Goal: Transaction & Acquisition: Book appointment/travel/reservation

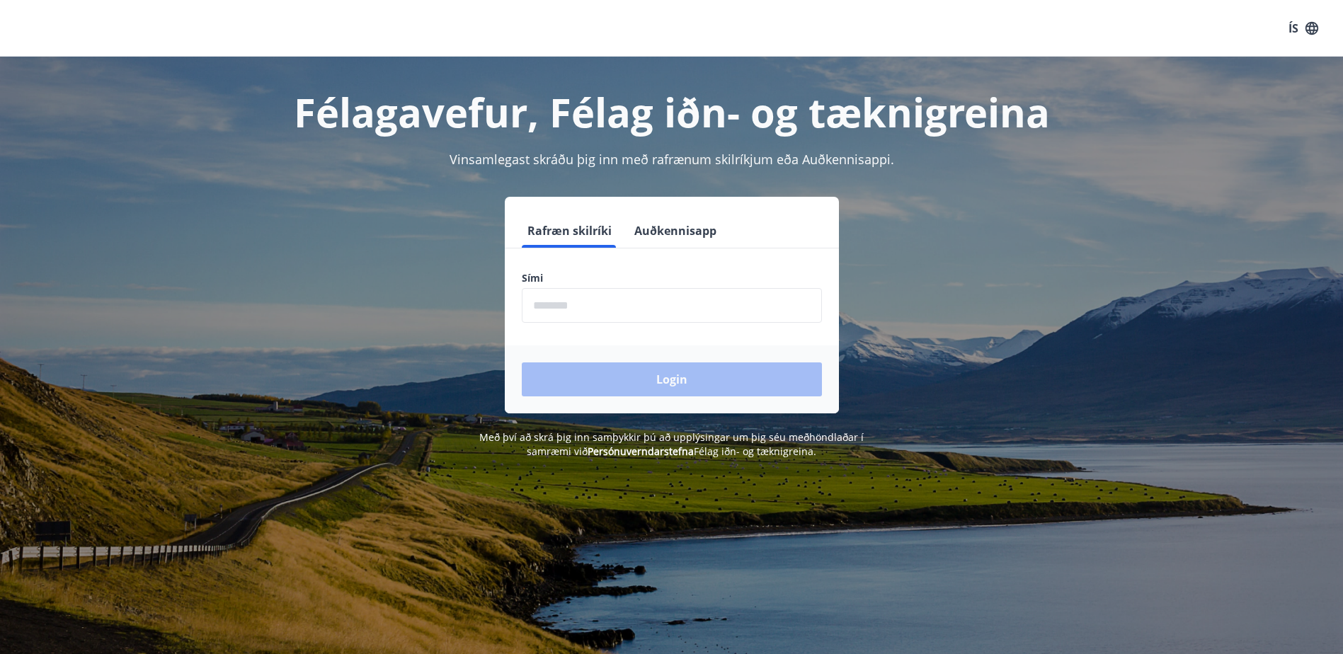
click at [649, 307] on input "phone" at bounding box center [672, 305] width 300 height 35
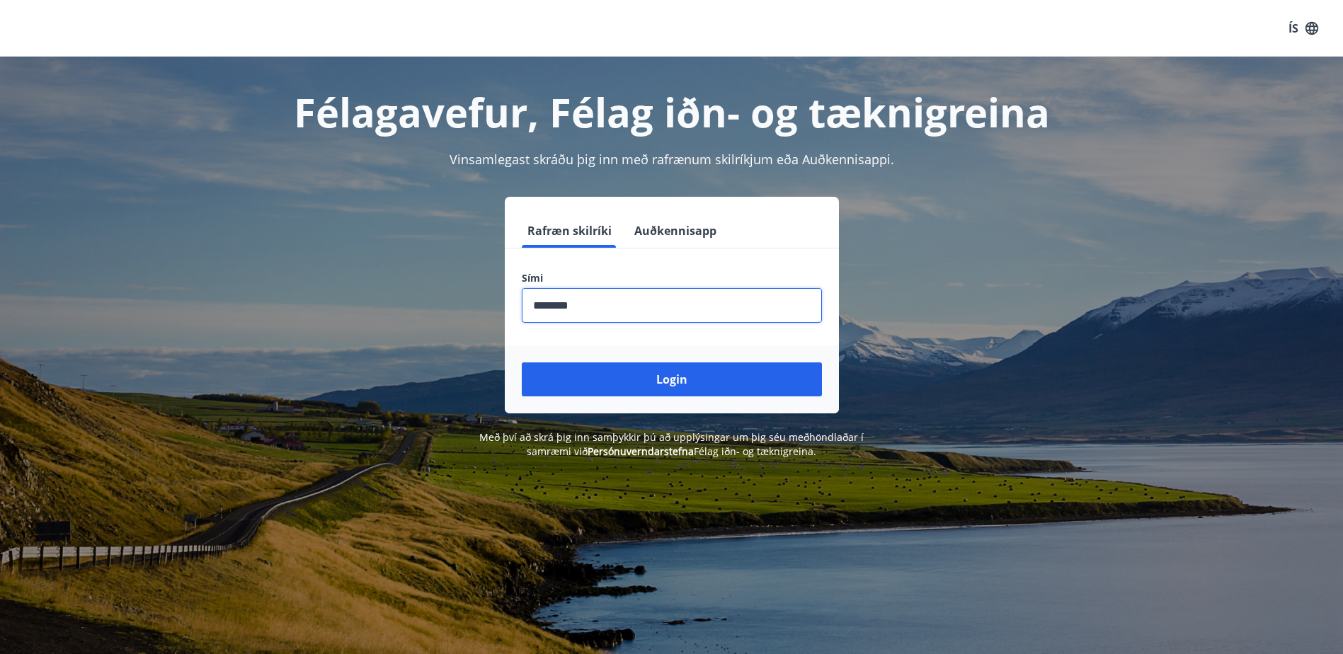
type input "********"
click at [522, 363] on button "Login" at bounding box center [672, 380] width 300 height 34
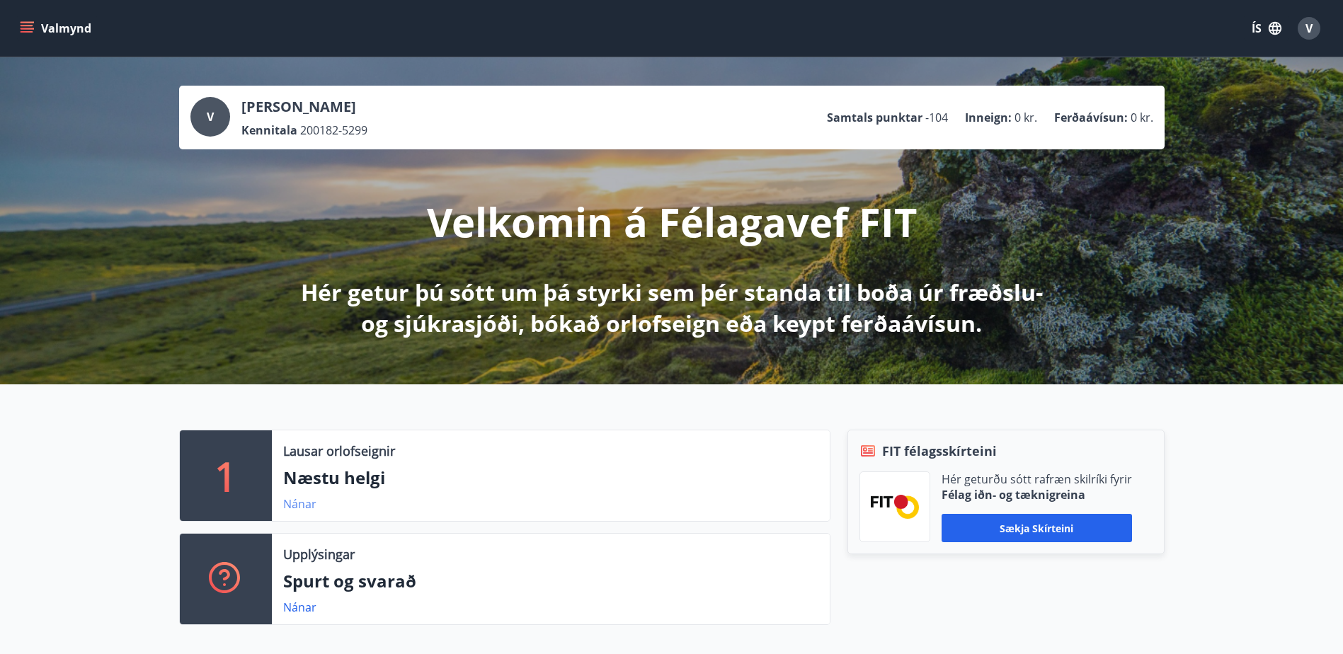
click at [296, 501] on link "Nánar" at bounding box center [299, 504] width 33 height 16
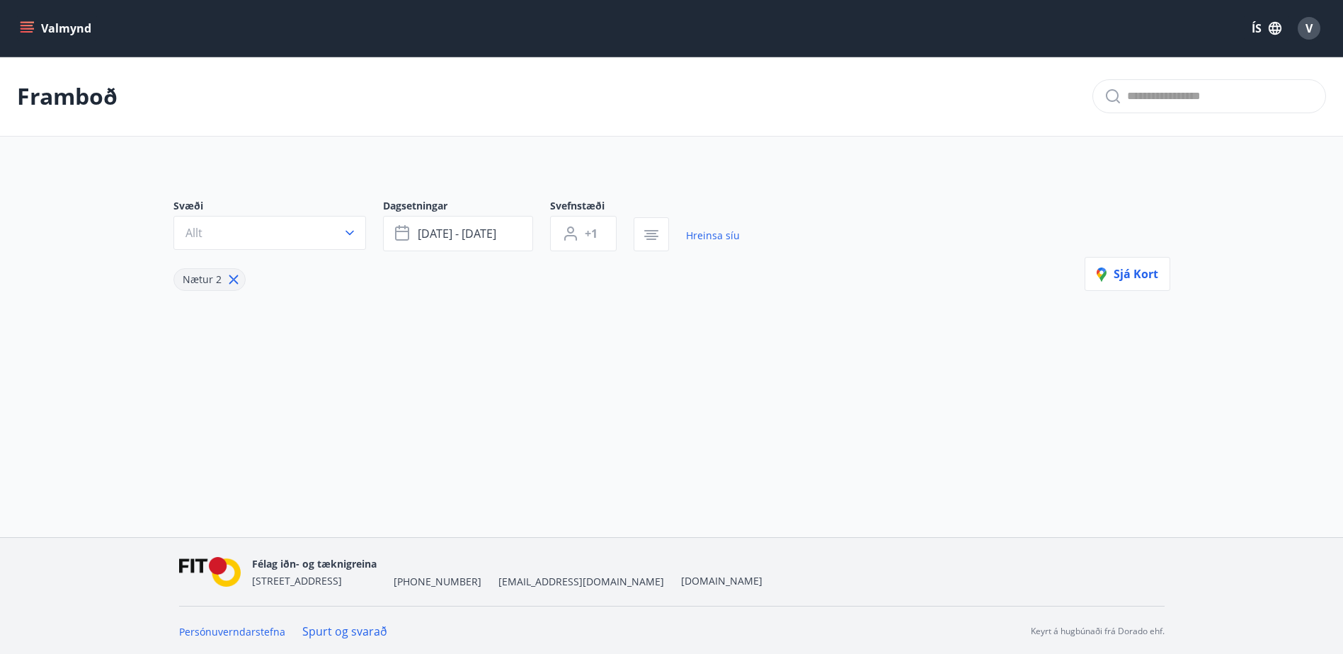
type input "*"
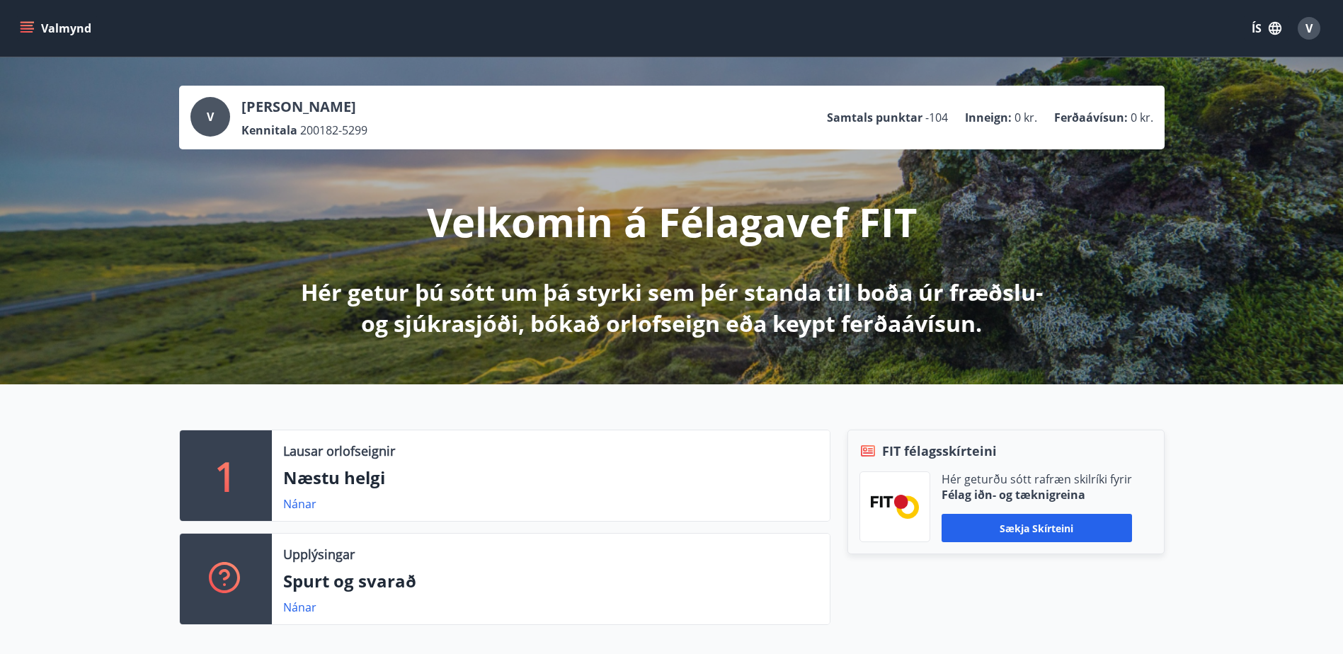
click at [28, 28] on icon "menu" at bounding box center [29, 28] width 16 height 1
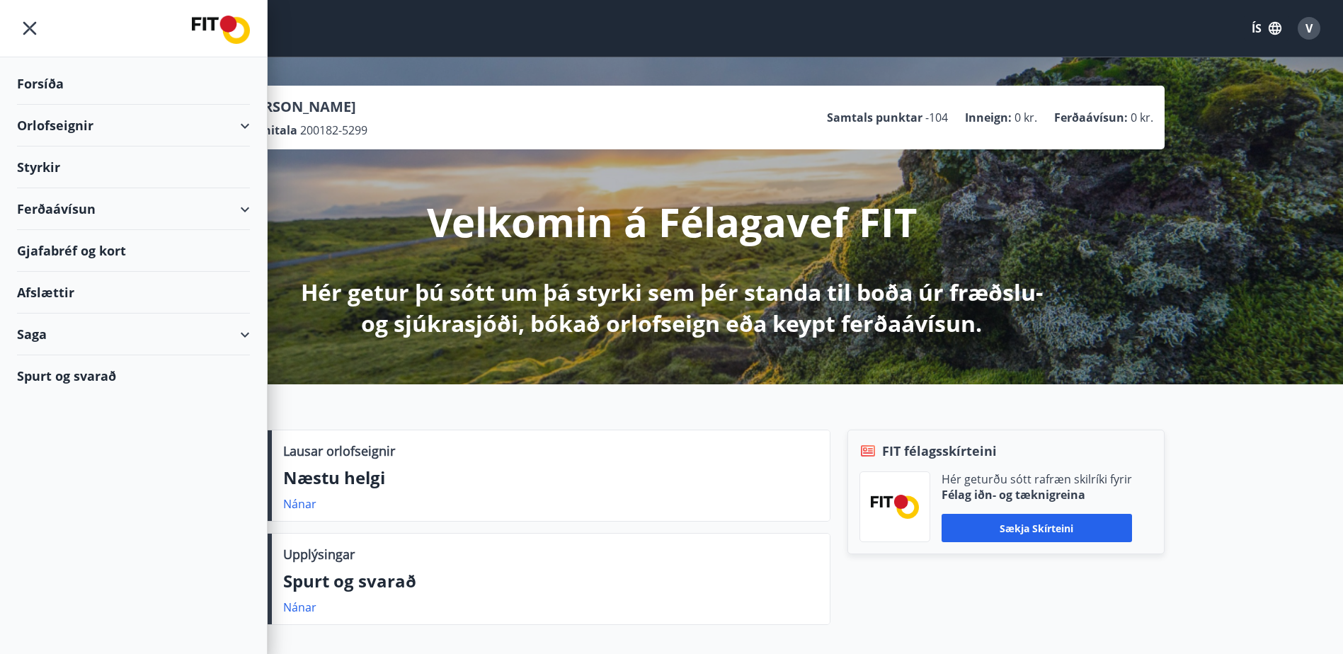
click at [231, 125] on div "Orlofseignir" at bounding box center [133, 126] width 233 height 42
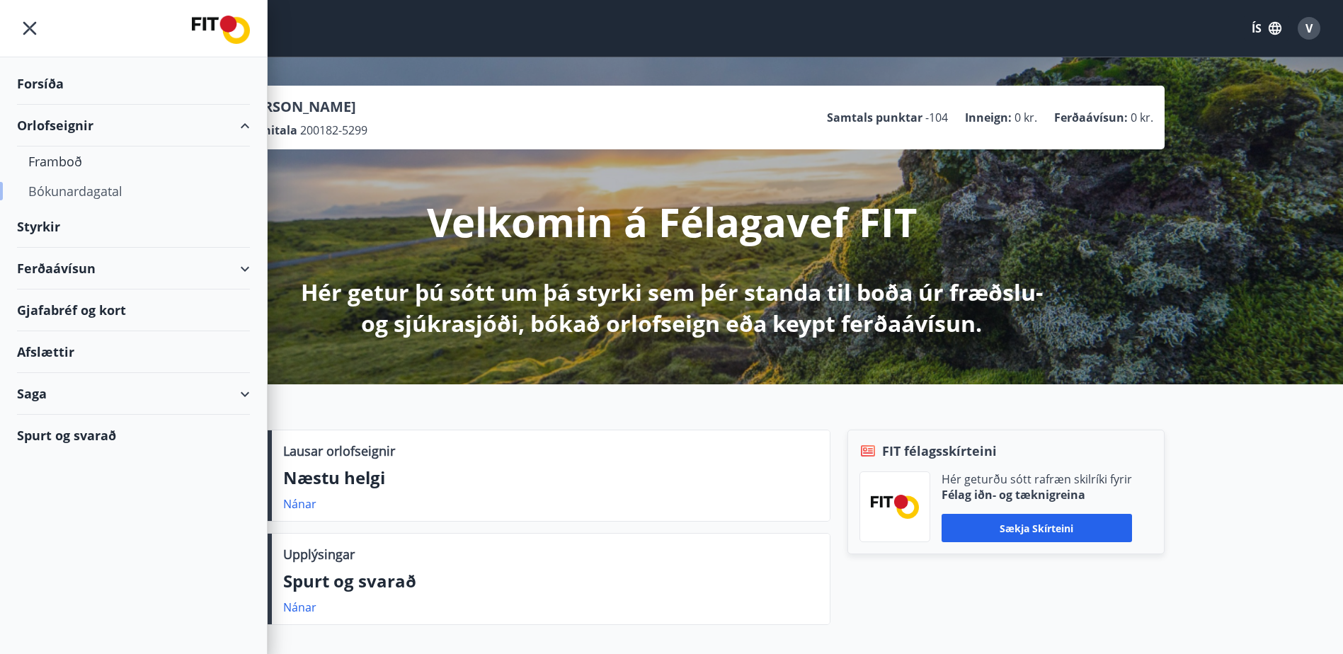
click at [117, 190] on div "Bókunardagatal" at bounding box center [133, 191] width 210 height 30
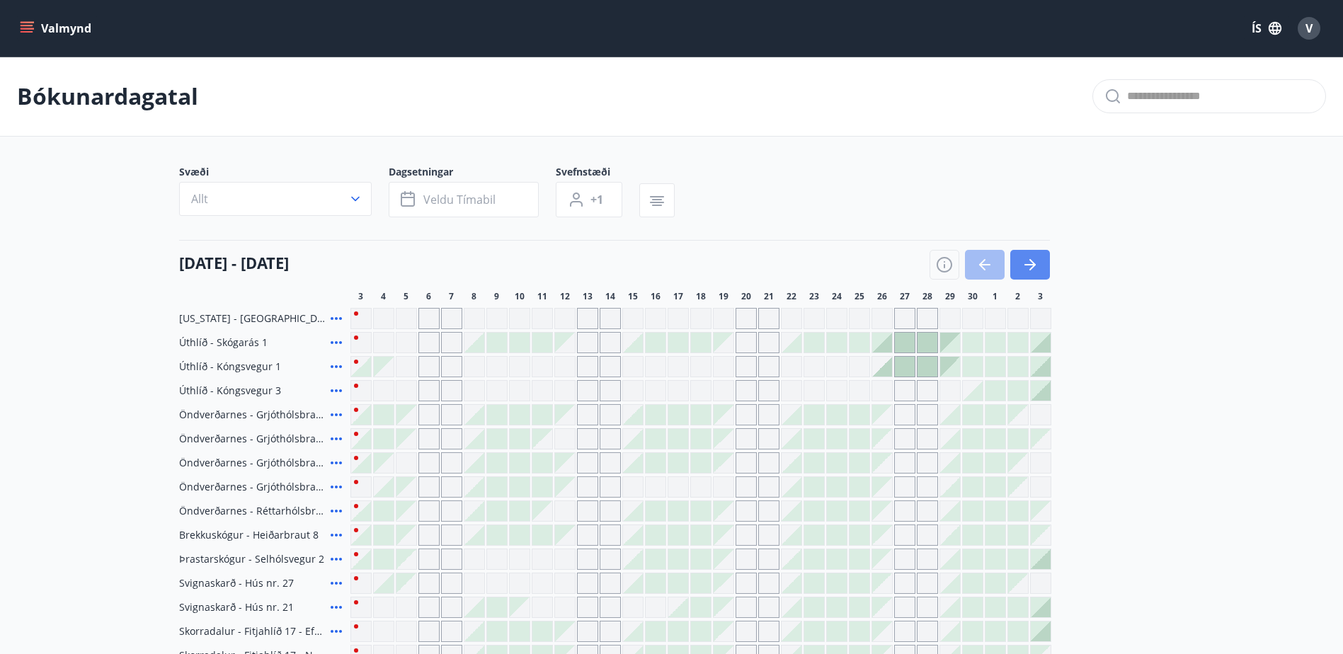
click at [1046, 264] on button "button" at bounding box center [1030, 265] width 40 height 30
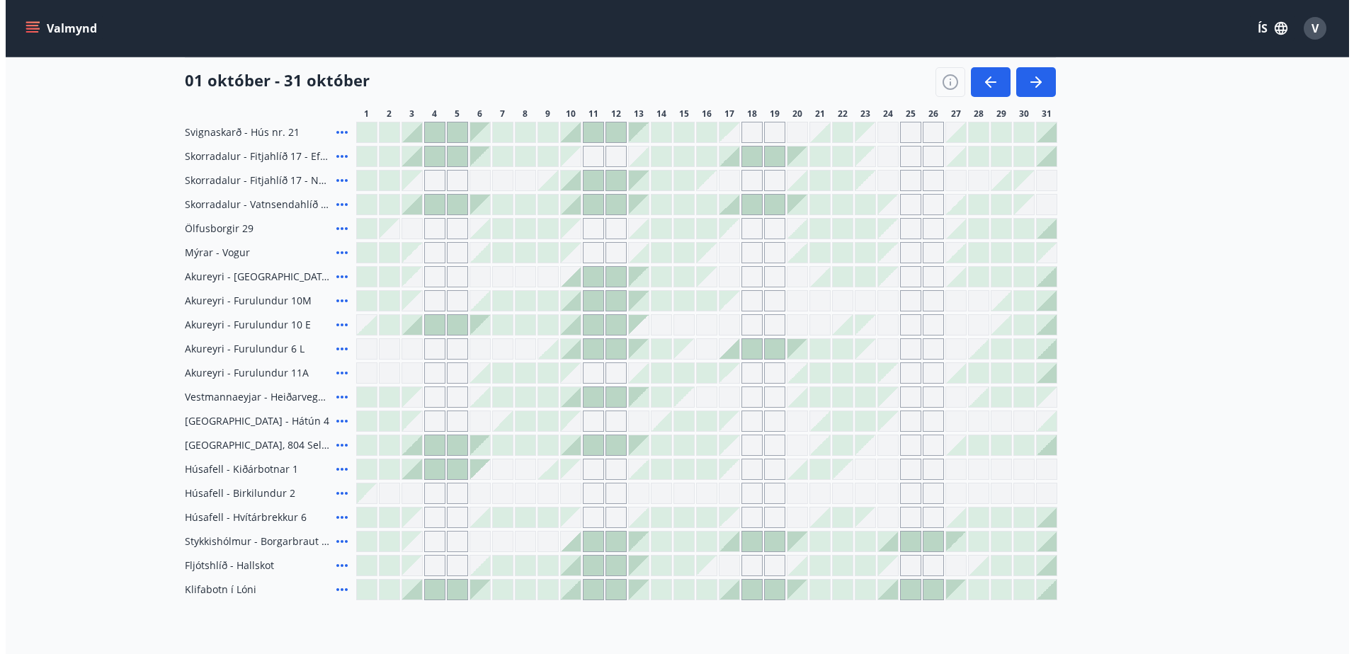
scroll to position [496, 0]
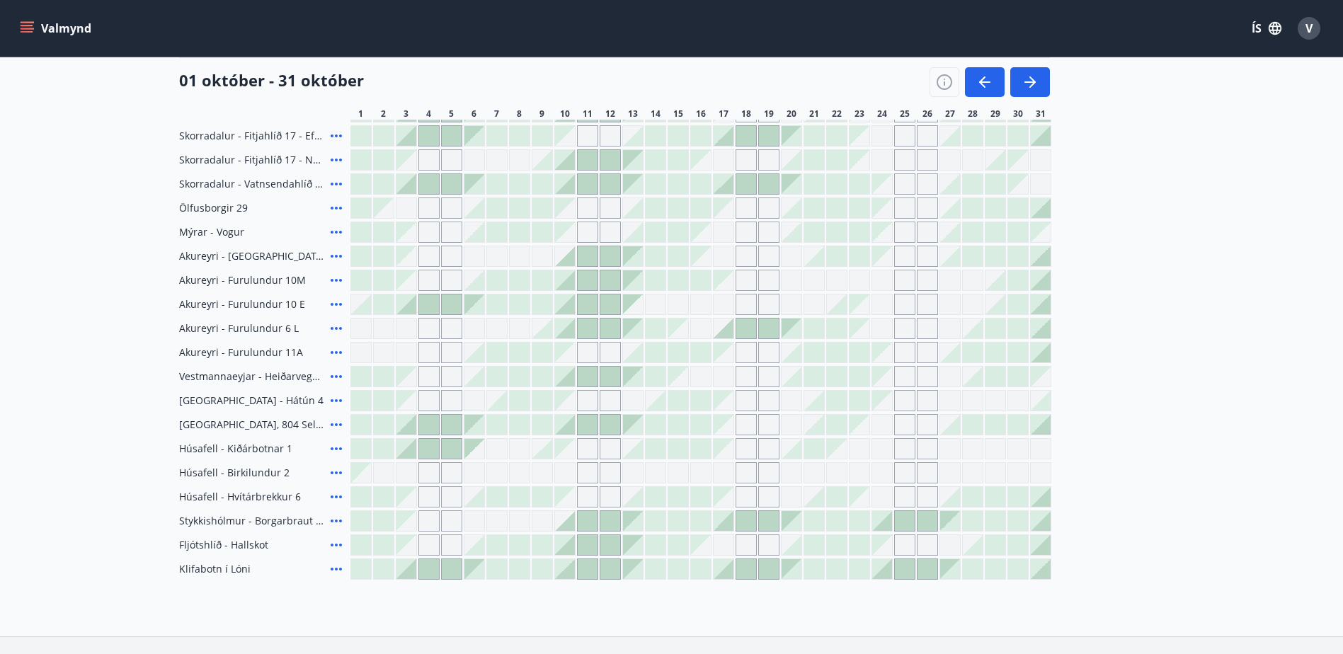
click at [338, 448] on icon at bounding box center [336, 448] width 17 height 17
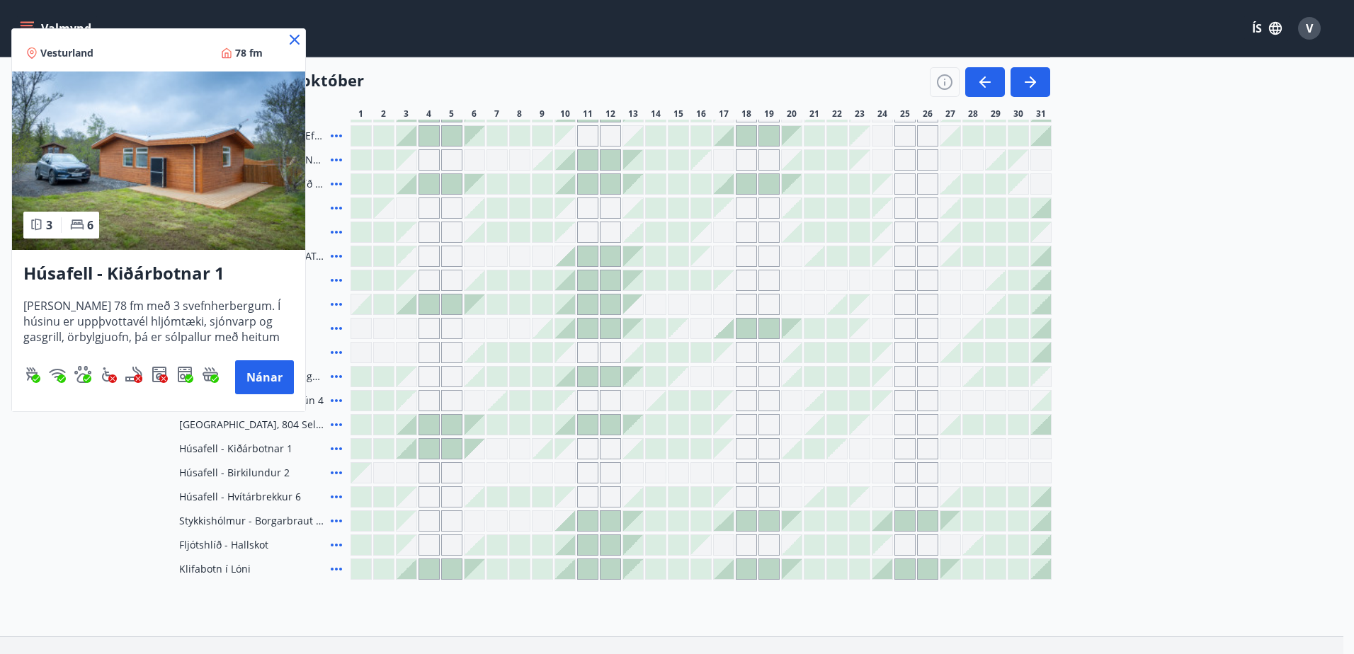
click at [292, 40] on icon at bounding box center [294, 39] width 17 height 17
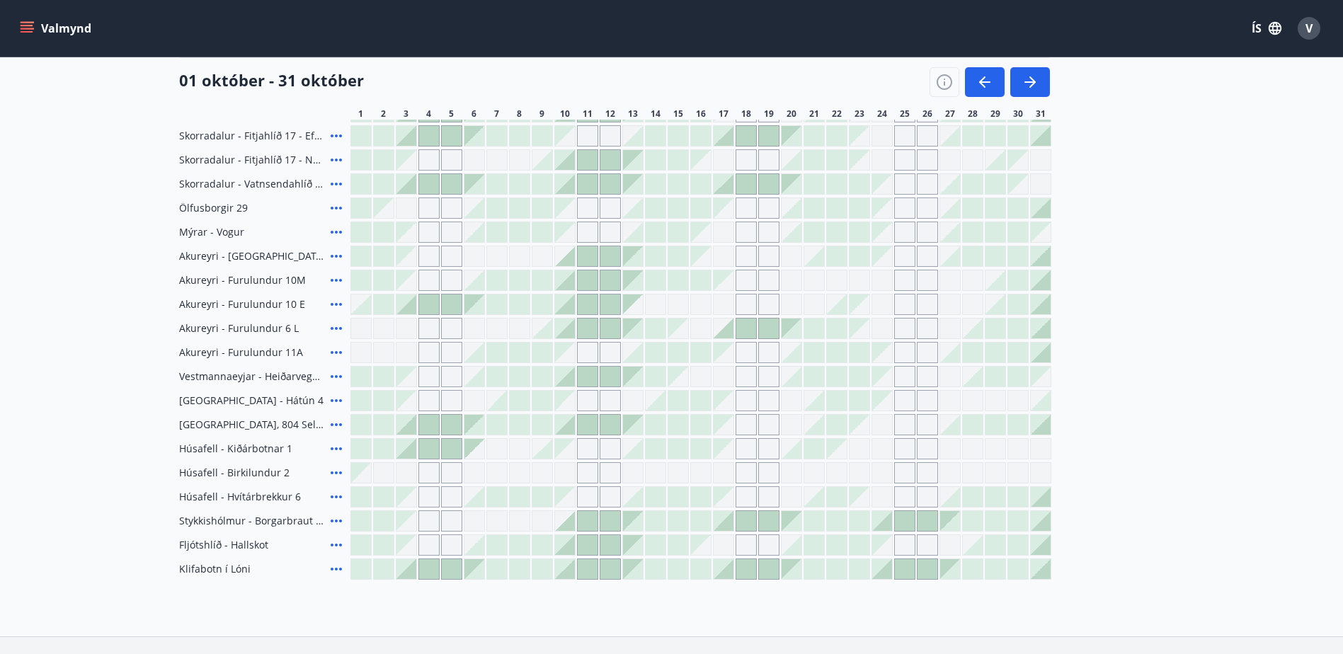
click at [336, 474] on icon at bounding box center [336, 473] width 11 height 3
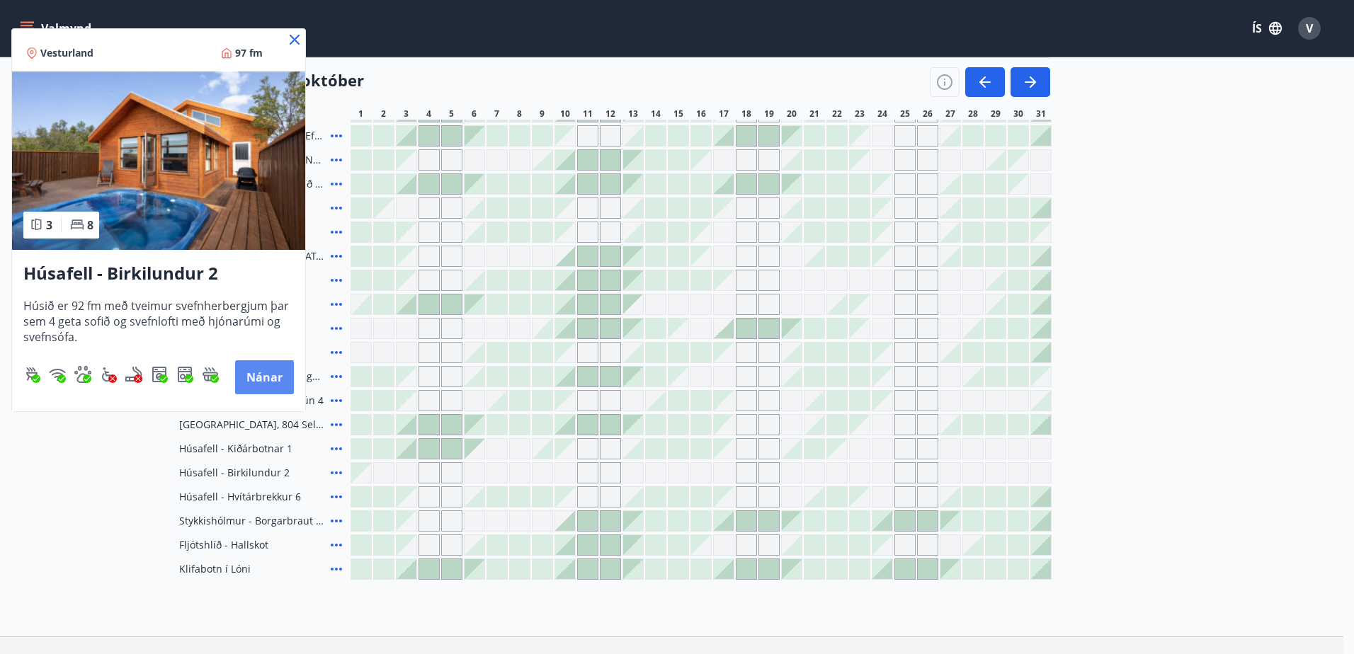
click at [266, 371] on button "Nánar" at bounding box center [264, 377] width 59 height 34
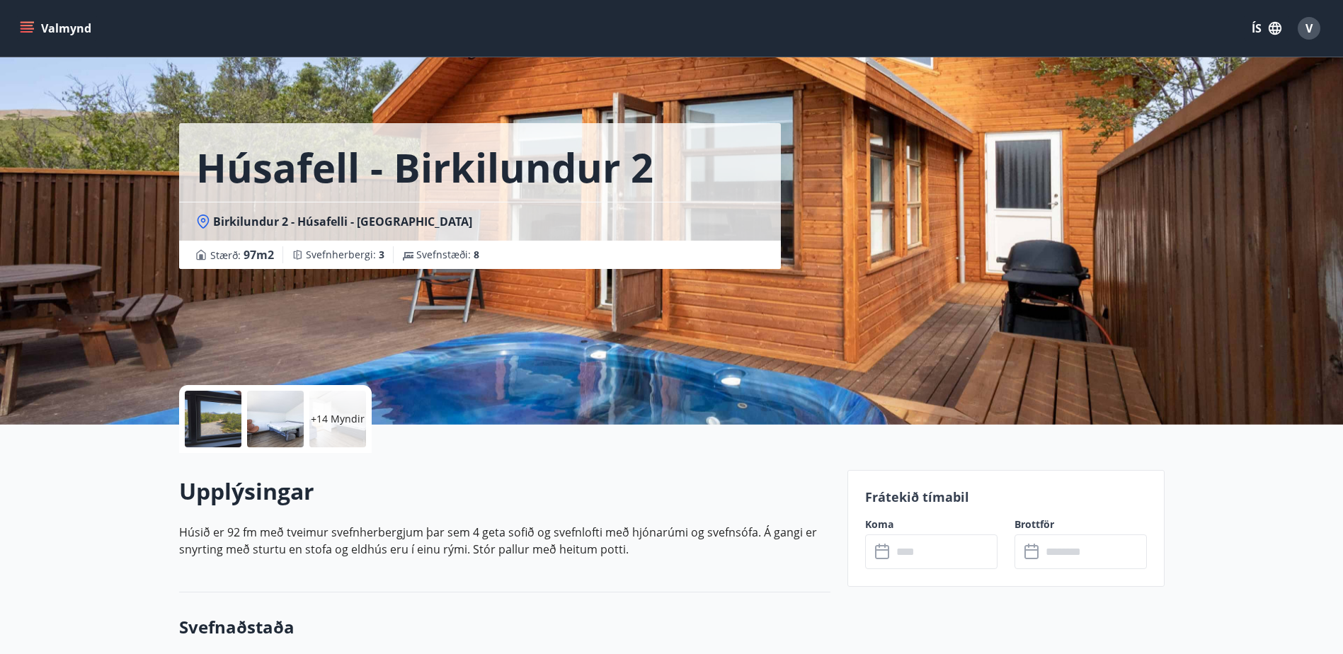
click at [217, 423] on div at bounding box center [213, 419] width 57 height 57
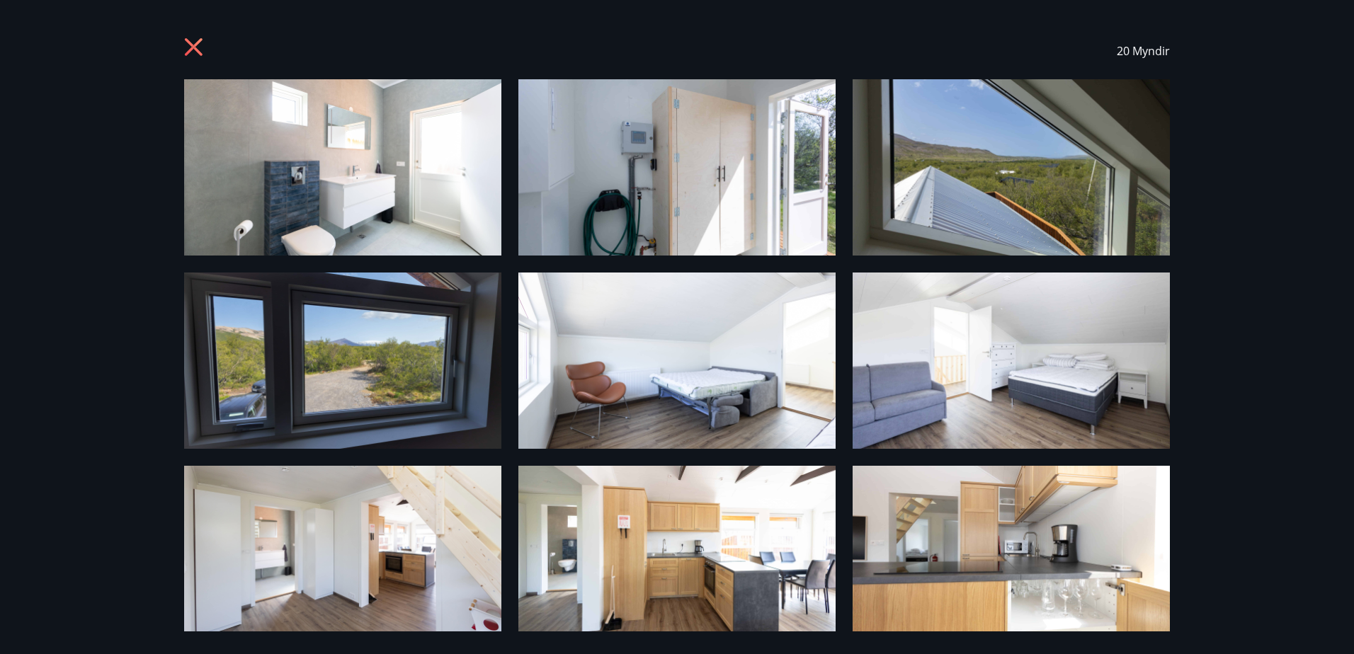
click at [341, 200] on img at bounding box center [342, 167] width 317 height 176
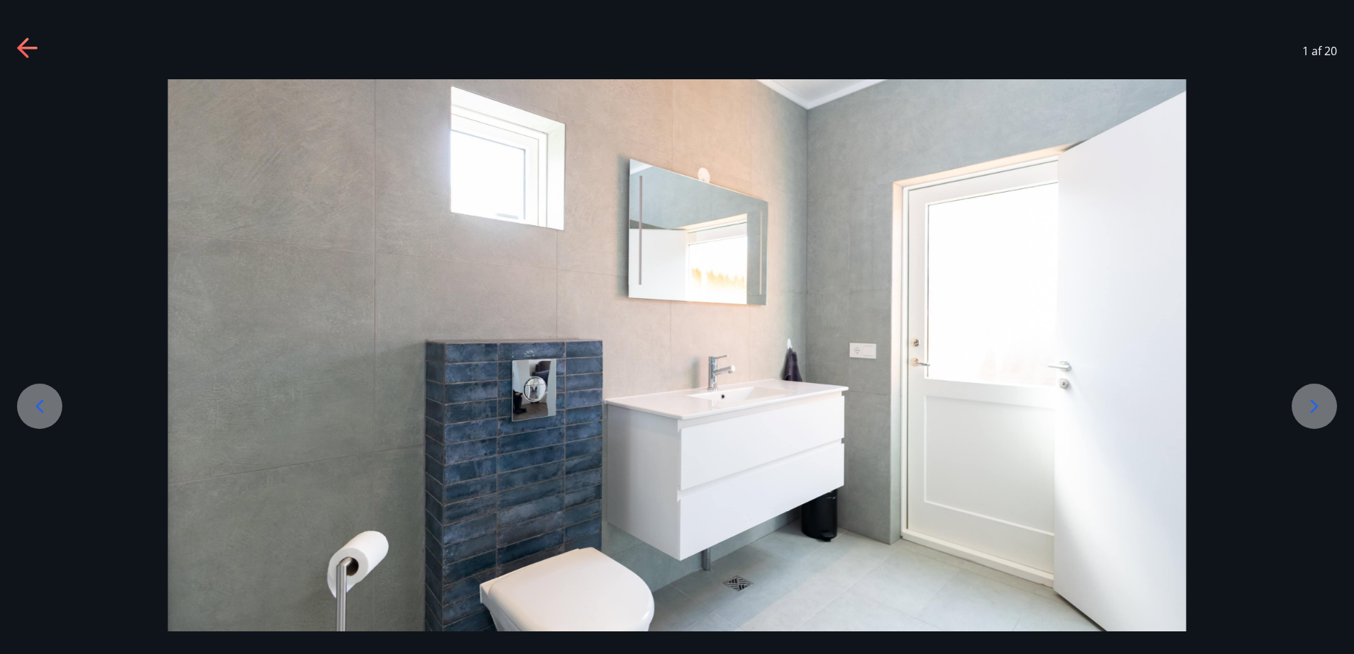
click at [1316, 411] on icon at bounding box center [1314, 406] width 23 height 23
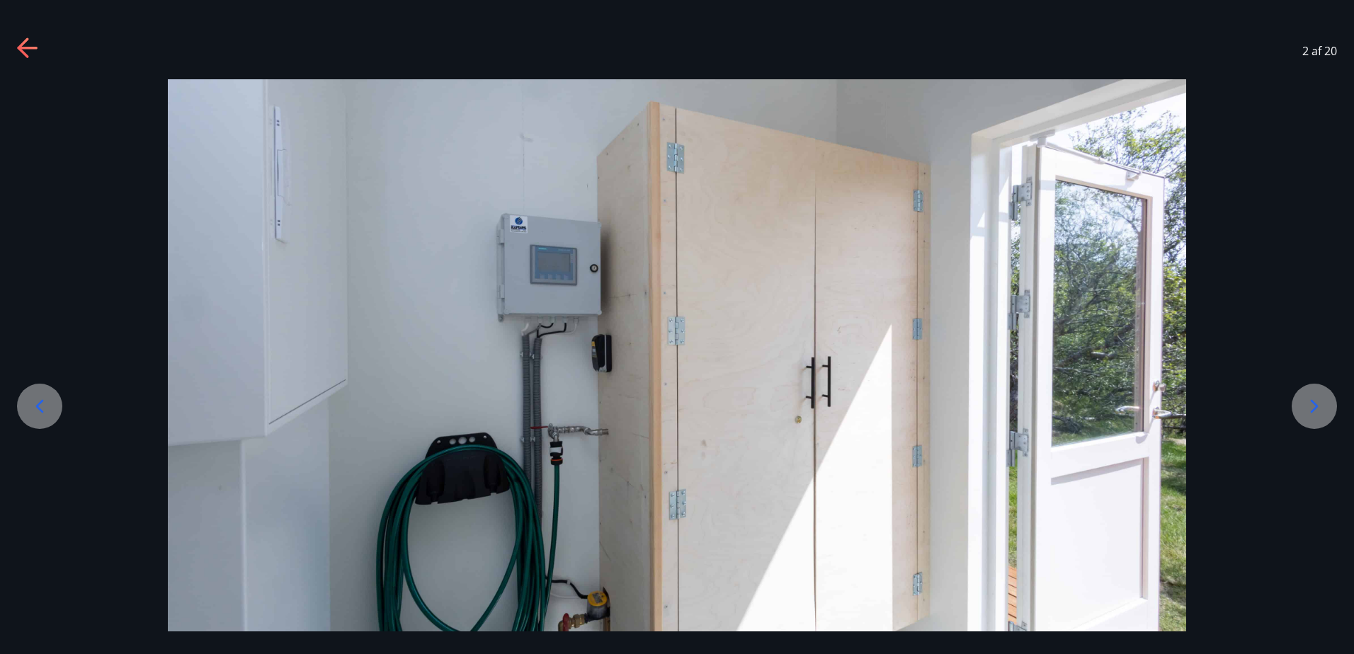
click at [1316, 410] on icon at bounding box center [1314, 406] width 23 height 23
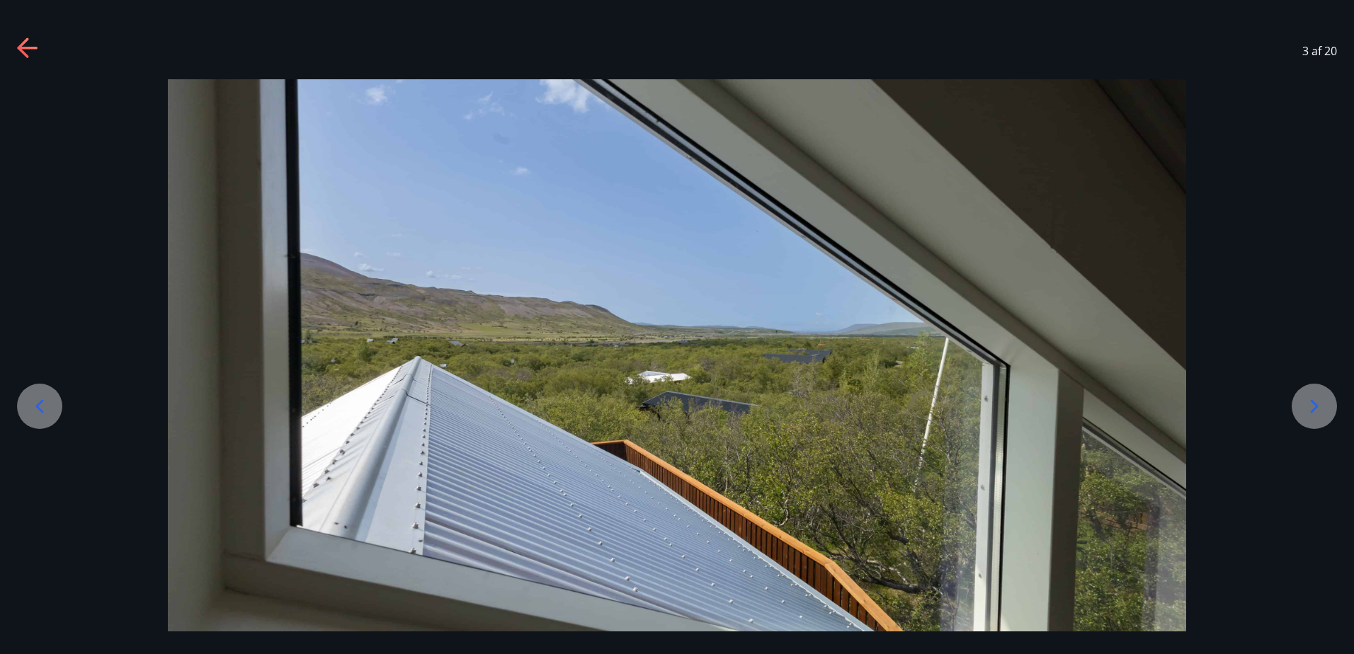
click at [1316, 410] on icon at bounding box center [1314, 406] width 23 height 23
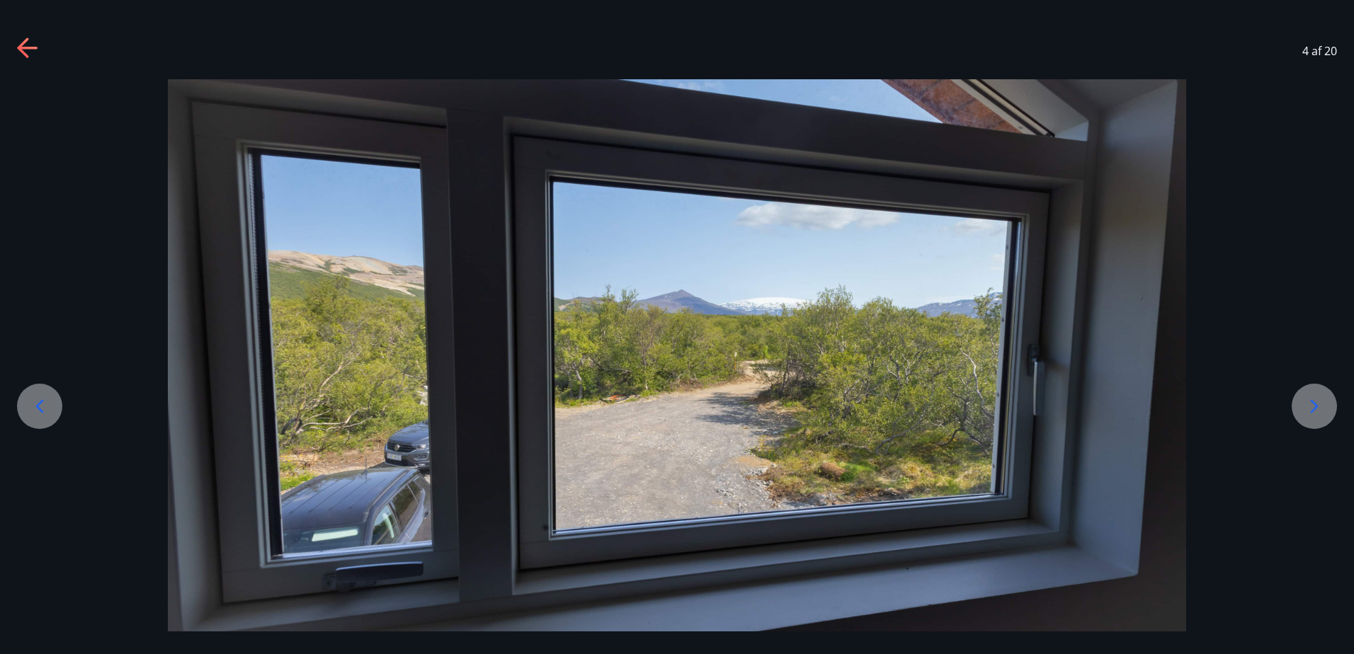
click at [1316, 410] on icon at bounding box center [1314, 406] width 23 height 23
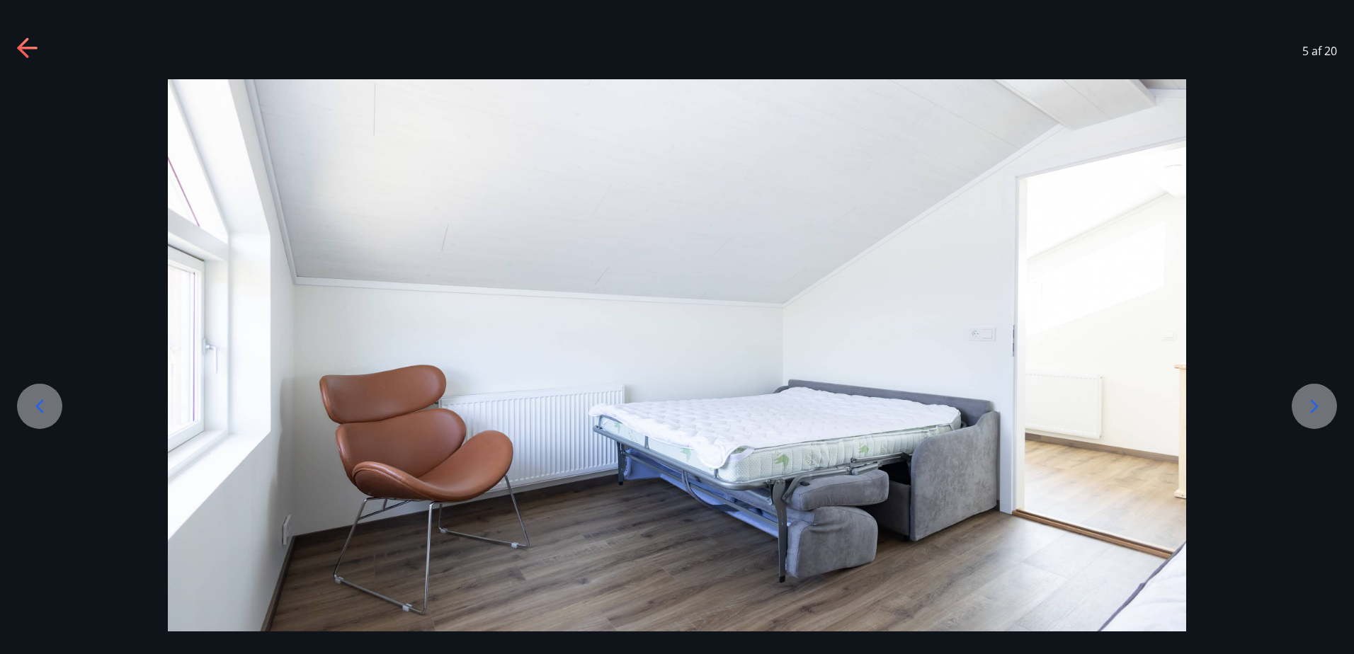
click at [1316, 410] on icon at bounding box center [1314, 406] width 23 height 23
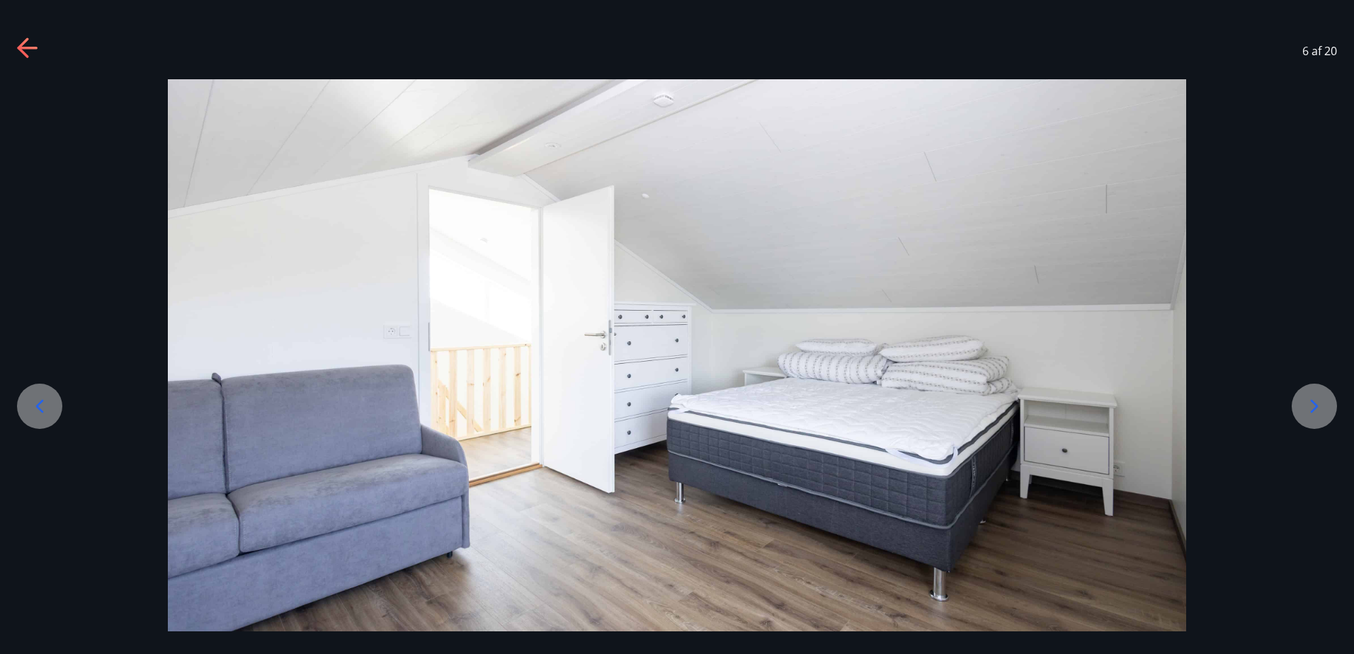
click at [1316, 410] on icon at bounding box center [1314, 406] width 23 height 23
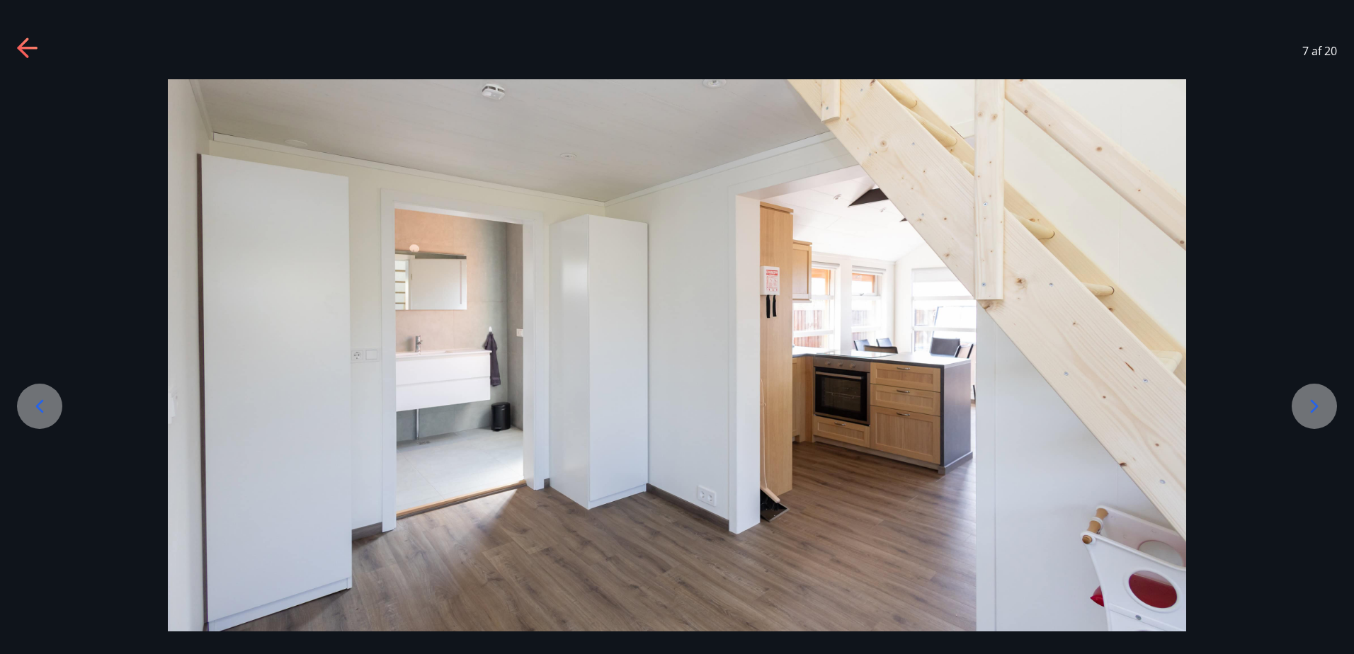
click at [1316, 410] on icon at bounding box center [1314, 406] width 23 height 23
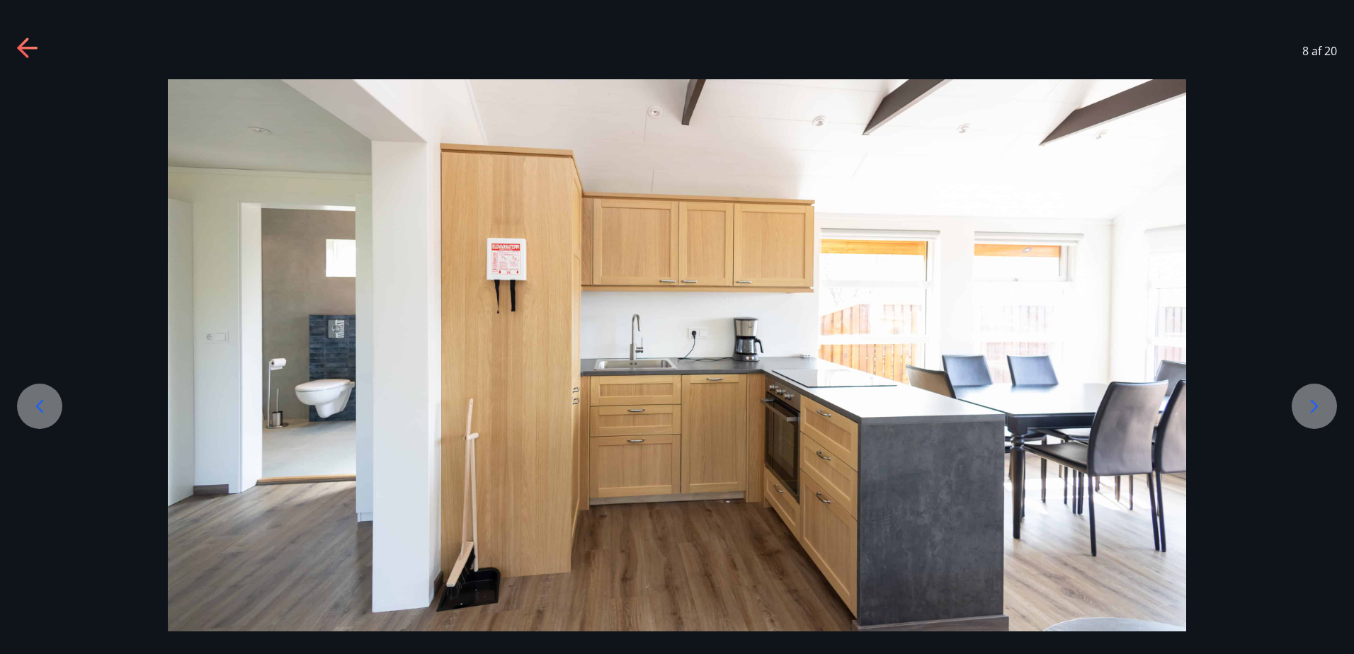
click at [1316, 410] on icon at bounding box center [1314, 406] width 23 height 23
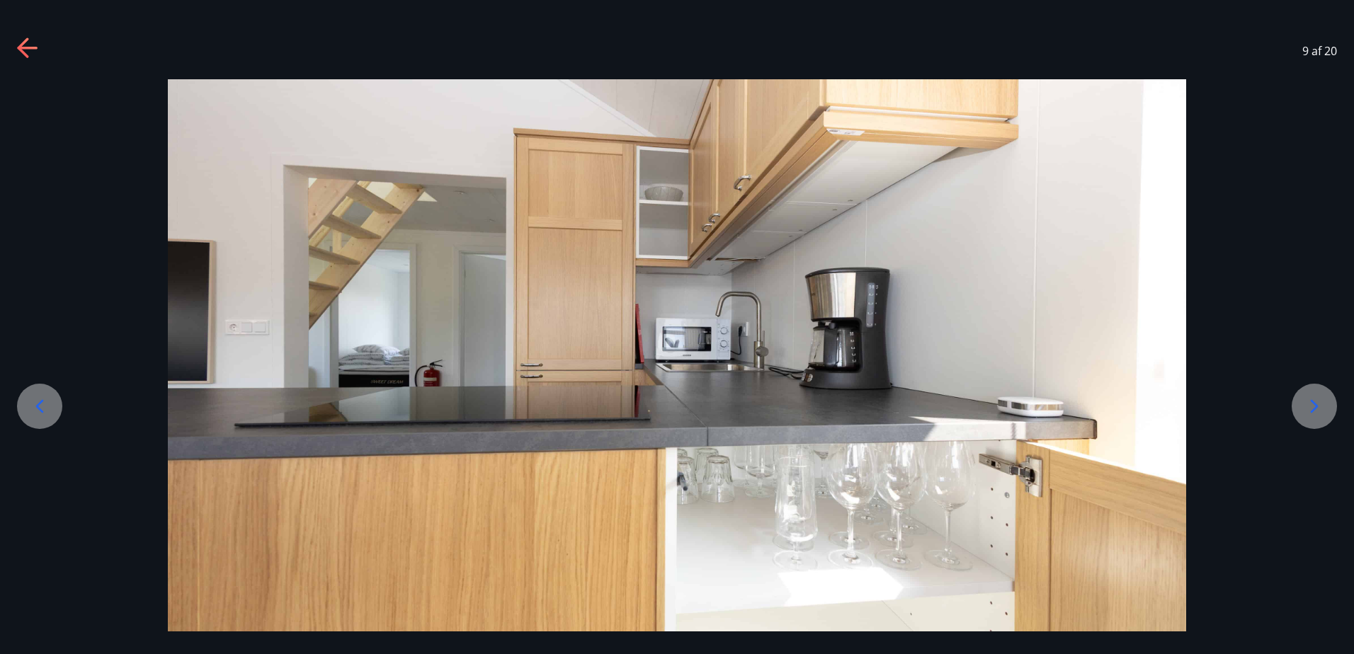
click at [1316, 410] on icon at bounding box center [1314, 406] width 23 height 23
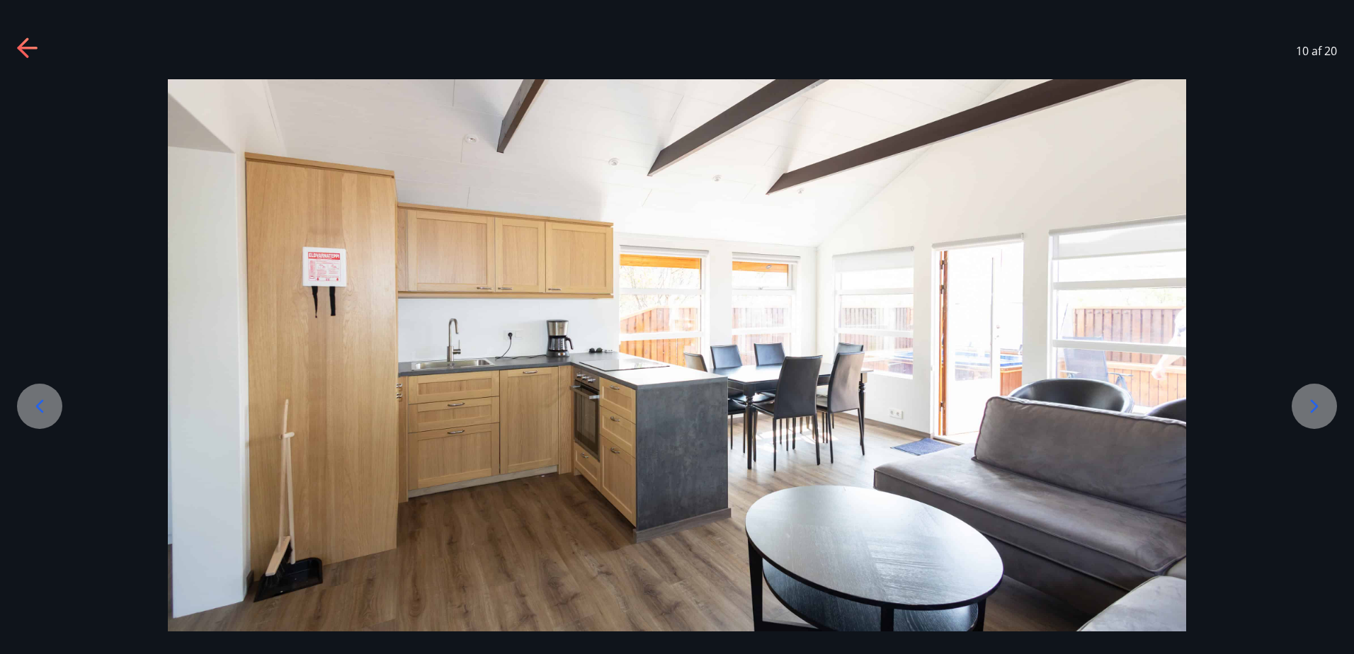
click at [22, 40] on icon at bounding box center [28, 49] width 23 height 23
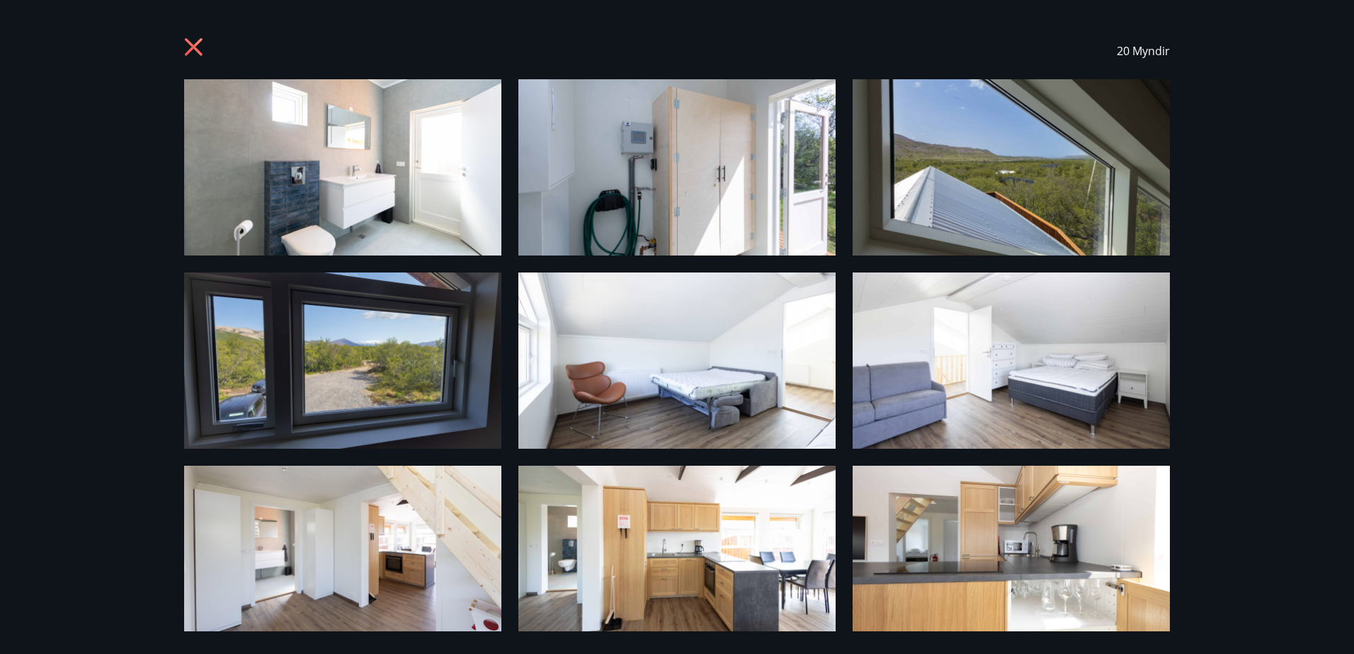
click at [197, 42] on icon at bounding box center [195, 49] width 23 height 23
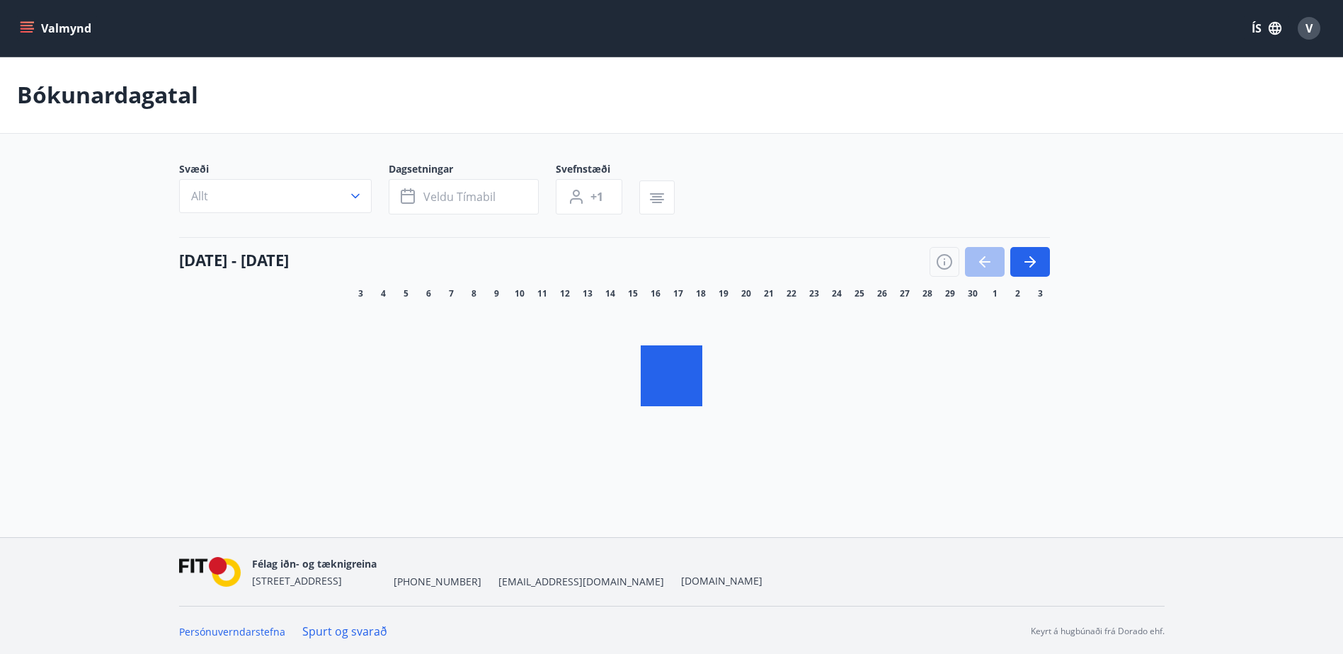
scroll to position [2, 0]
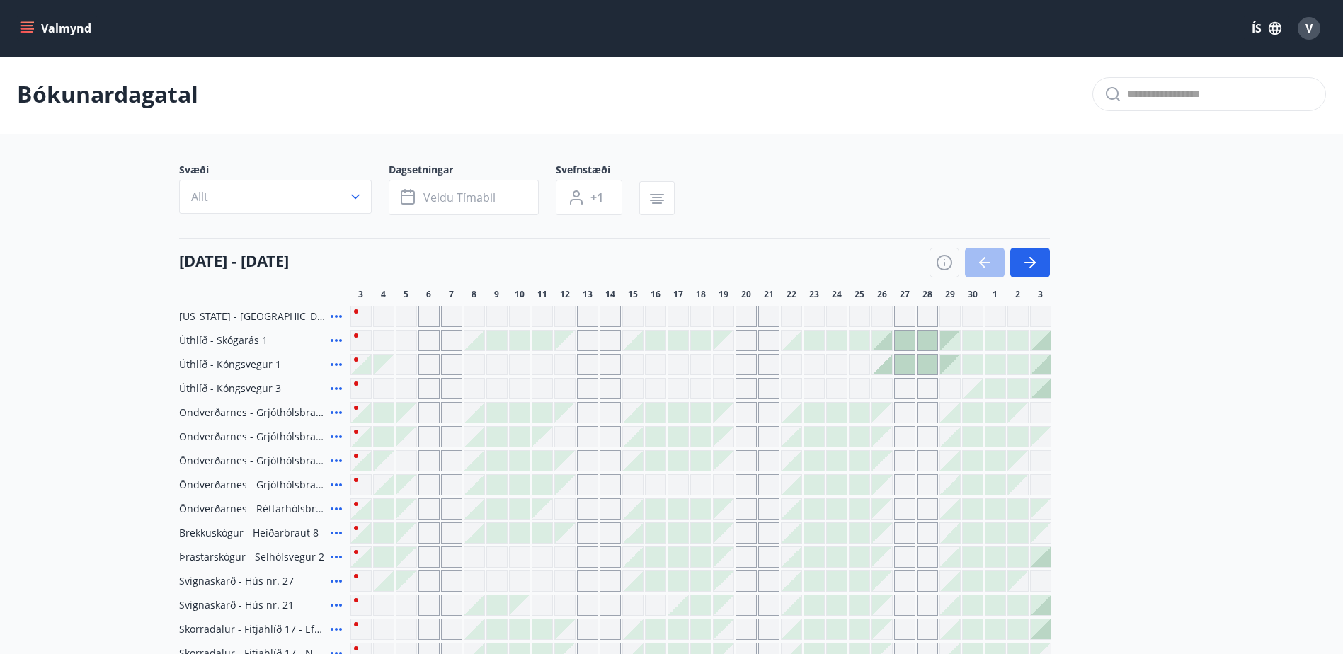
drag, startPoint x: 1022, startPoint y: 261, endPoint x: 1031, endPoint y: 219, distance: 42.8
click at [1022, 261] on icon "button" at bounding box center [1030, 262] width 17 height 17
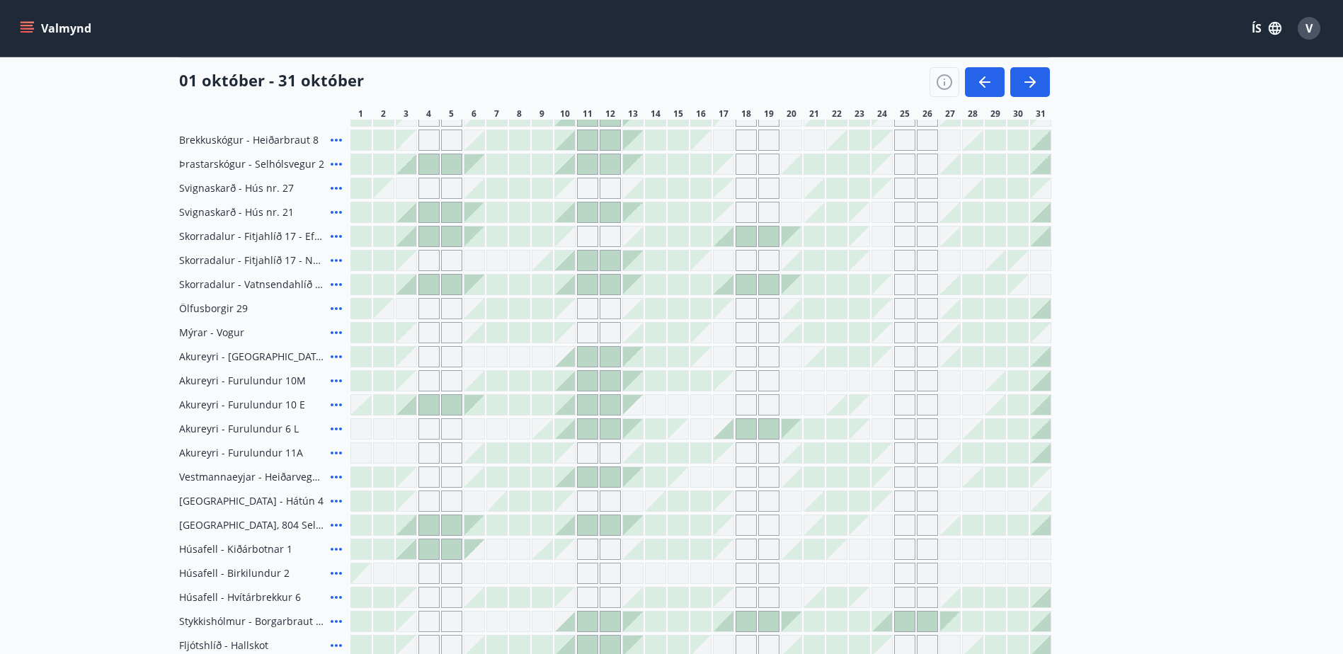
scroll to position [427, 0]
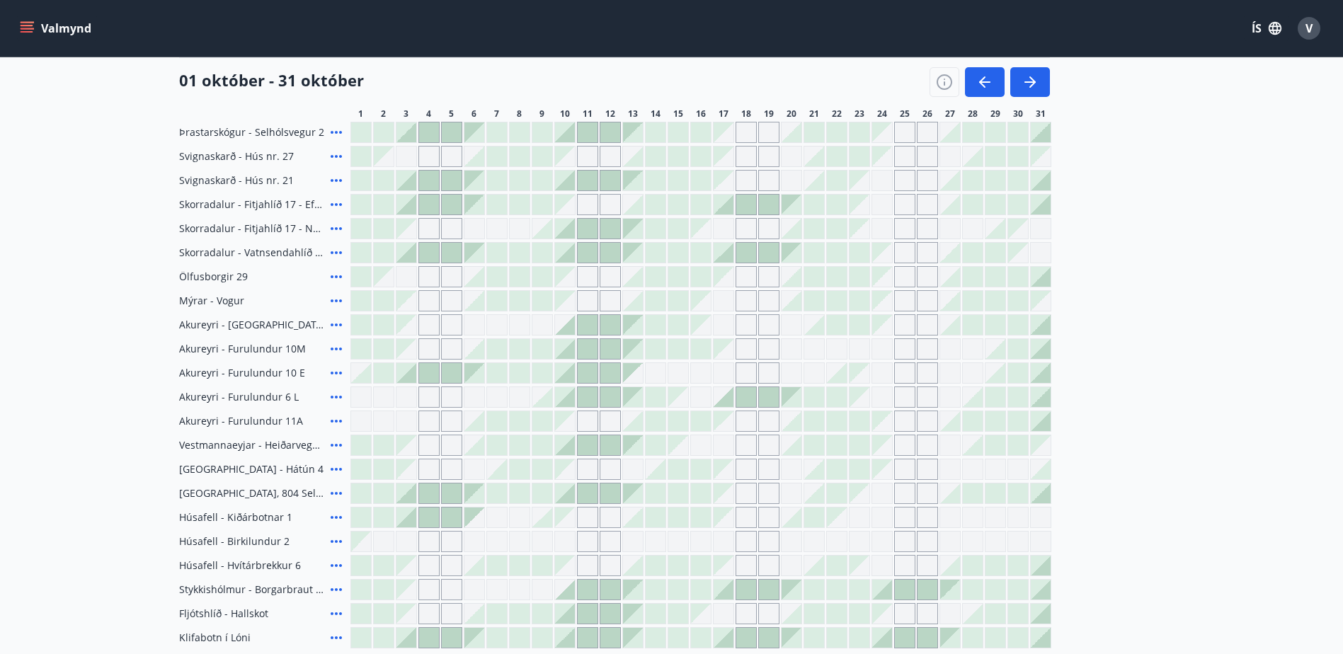
click at [329, 540] on icon at bounding box center [336, 541] width 17 height 17
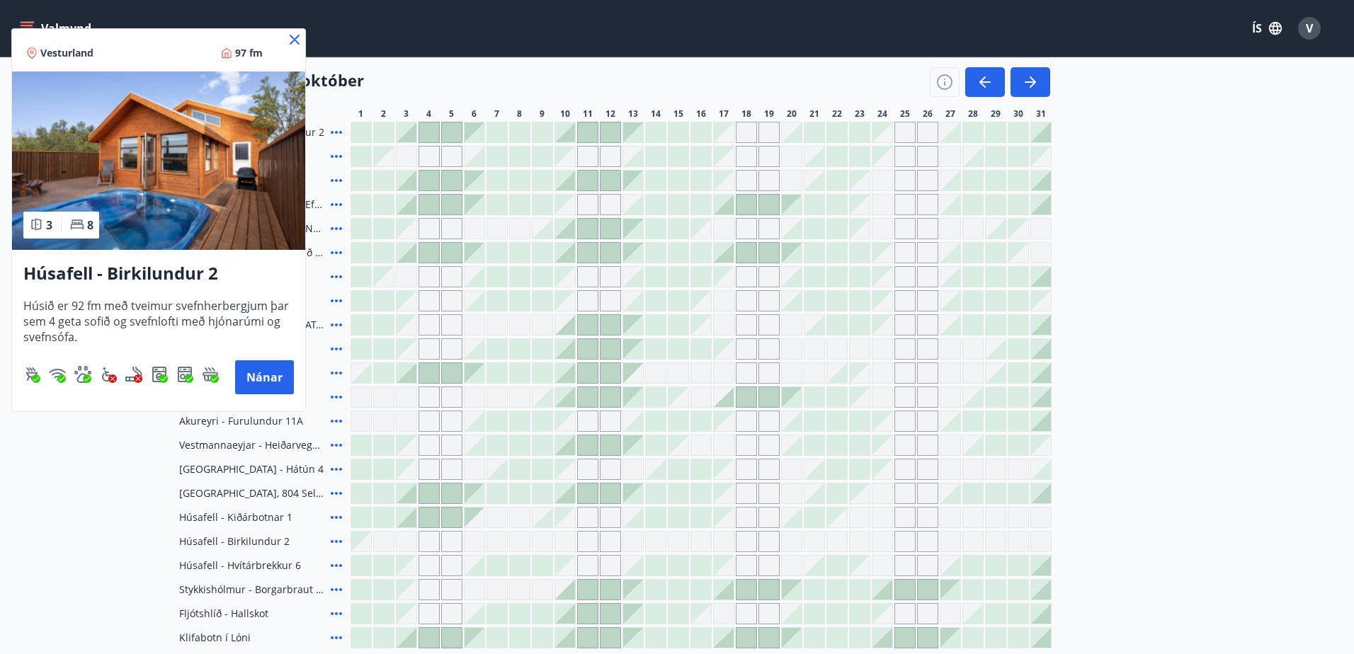
click at [583, 542] on div at bounding box center [677, 327] width 1354 height 654
click at [289, 40] on div "Valmynd ÍS V" at bounding box center [671, 28] width 1309 height 34
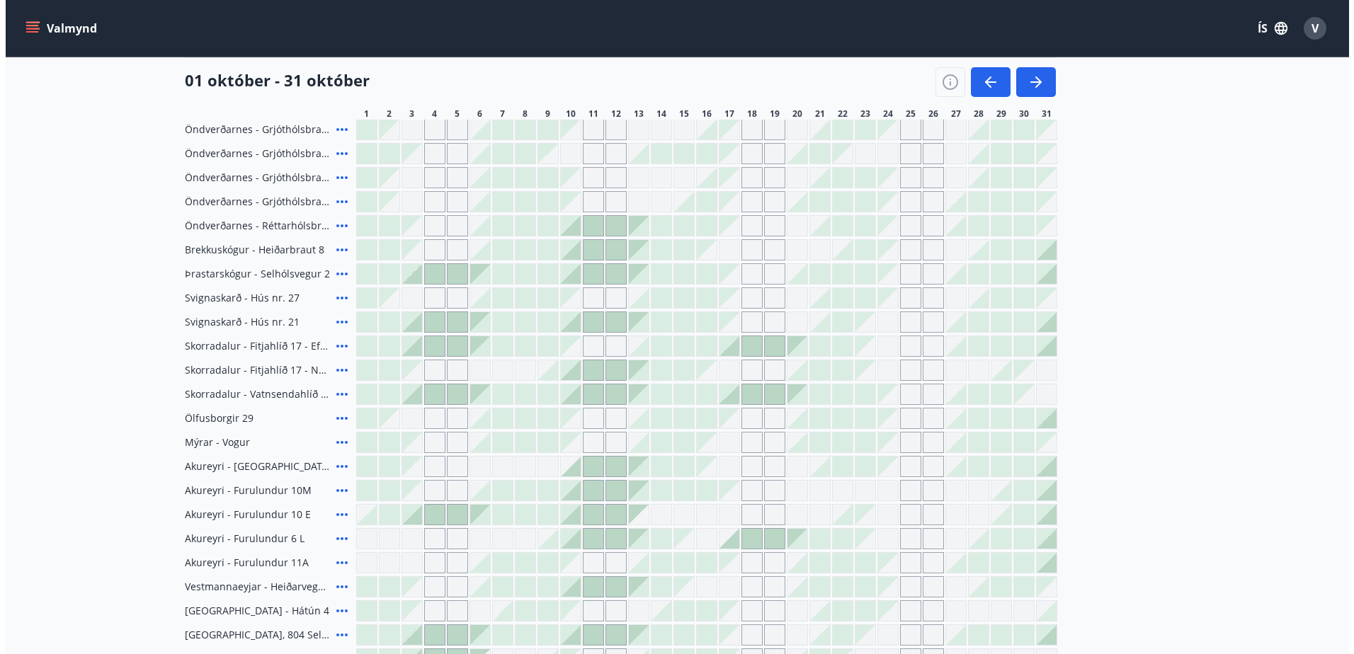
scroll to position [356, 0]
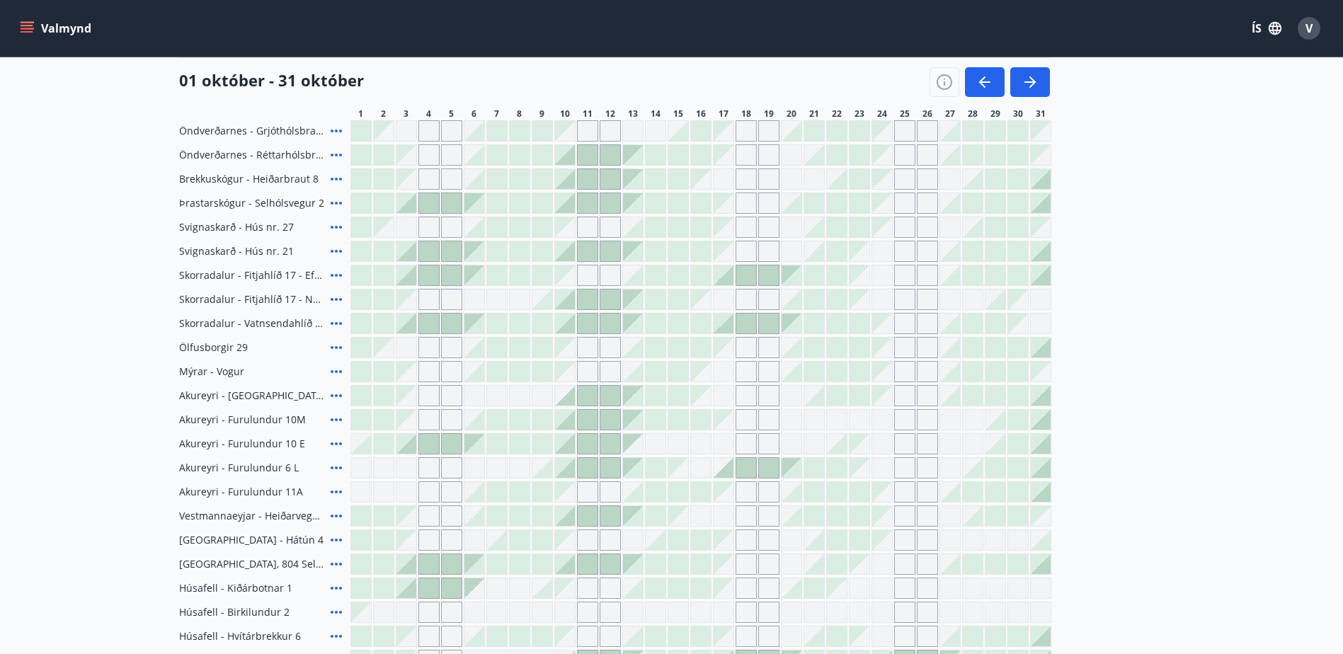
click at [328, 301] on icon at bounding box center [336, 299] width 17 height 17
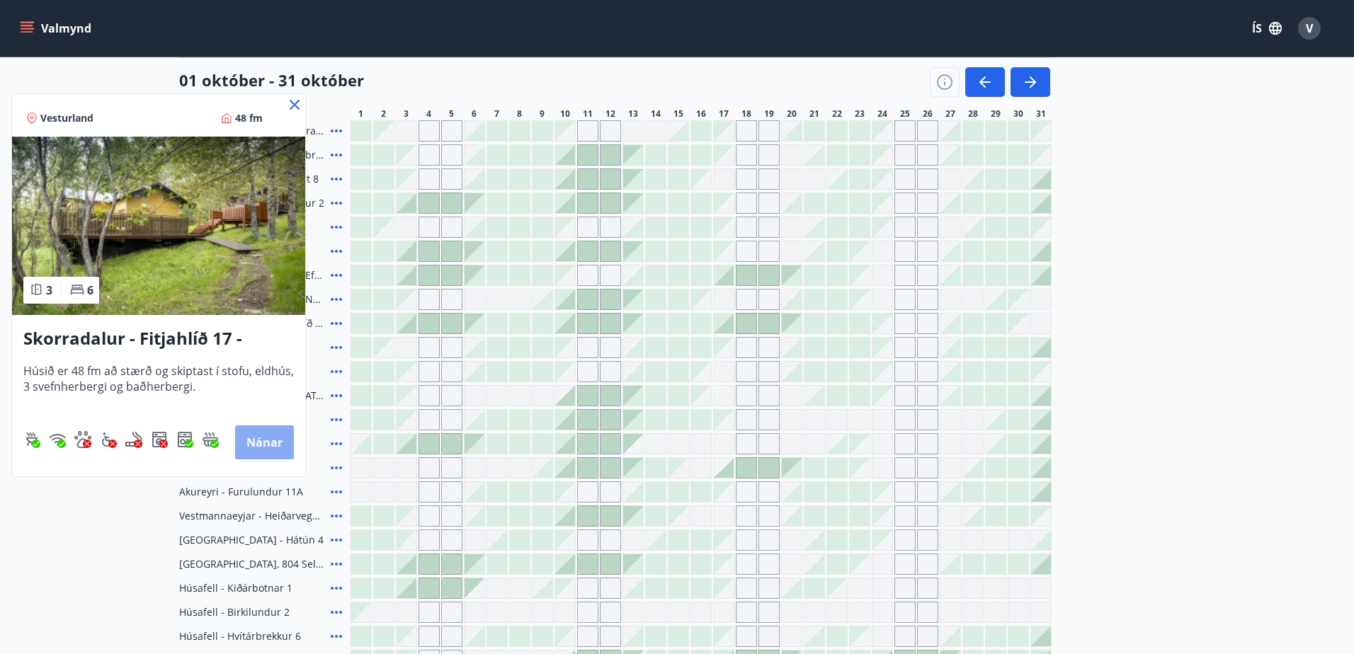
click at [261, 437] on button "Nánar" at bounding box center [264, 443] width 59 height 34
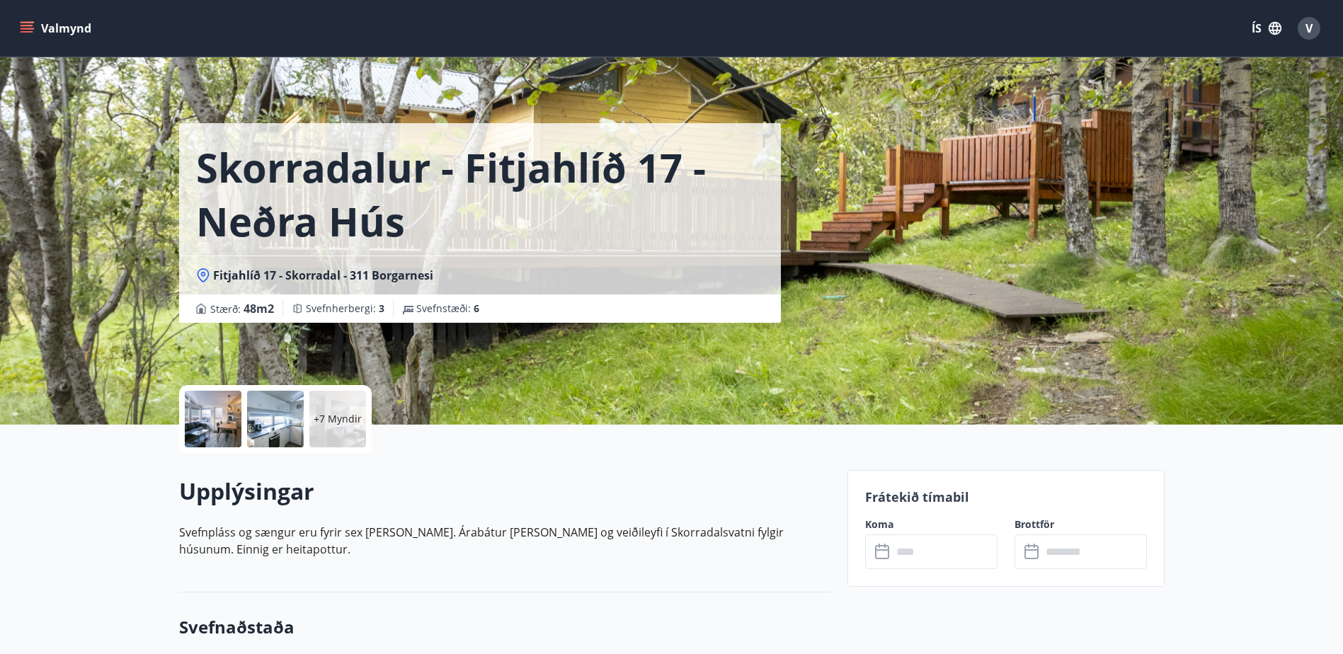
click at [326, 428] on div "+7 Myndir" at bounding box center [337, 419] width 57 height 57
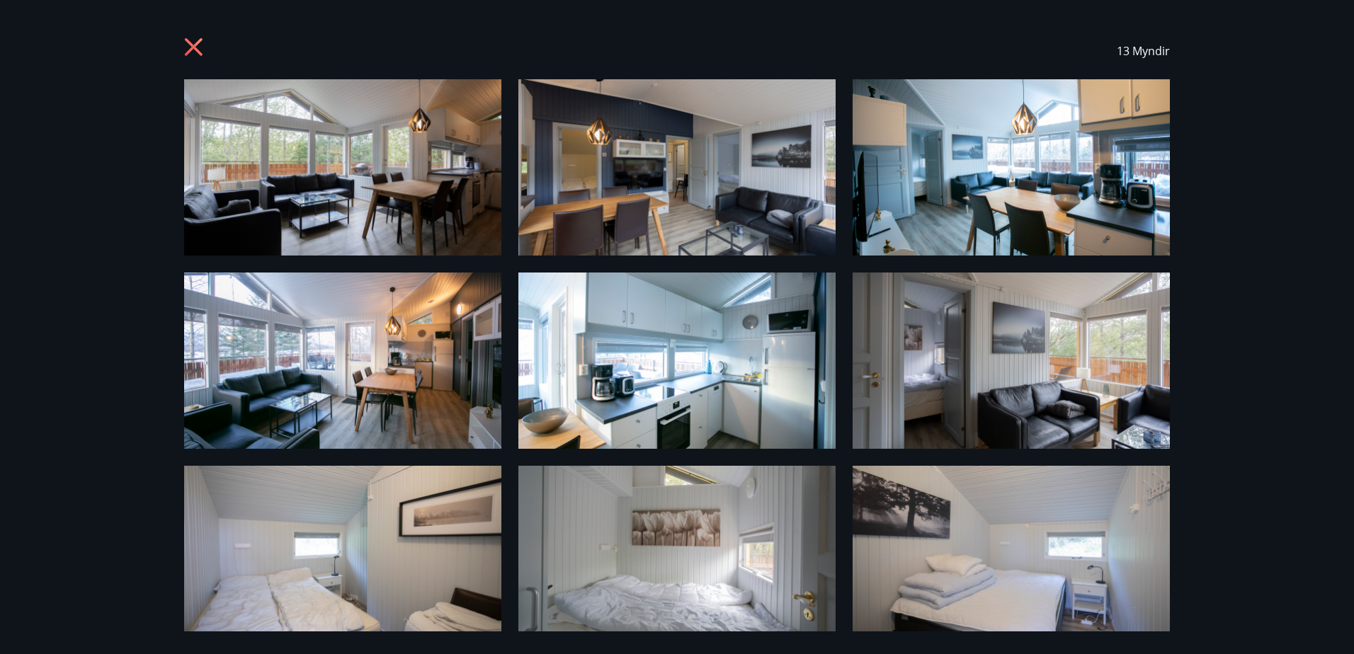
click at [195, 47] on icon at bounding box center [194, 47] width 18 height 18
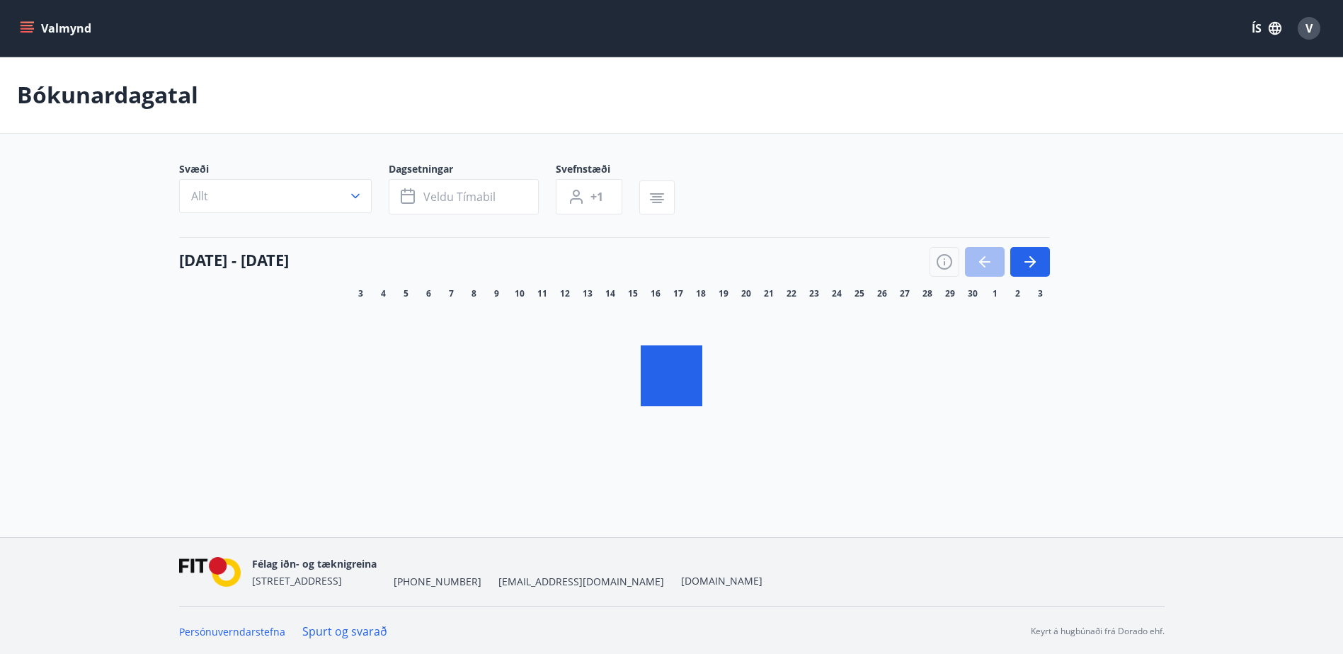
scroll to position [2, 0]
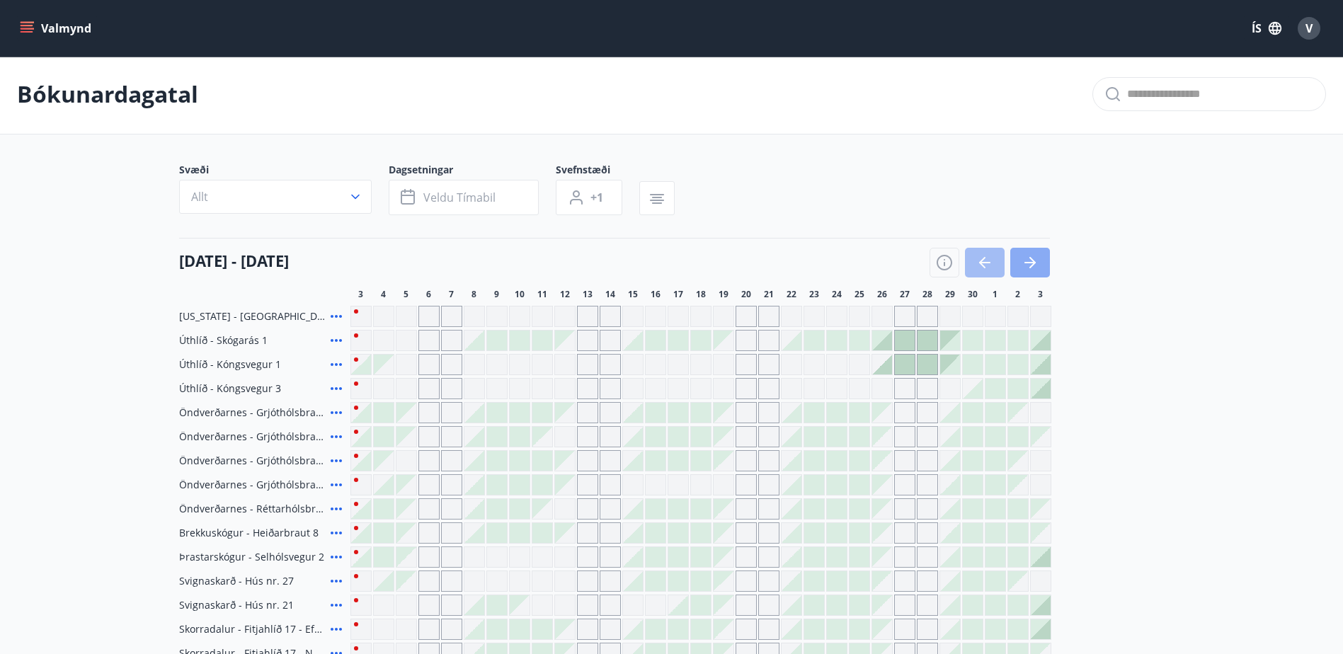
click at [1043, 254] on button "button" at bounding box center [1030, 263] width 40 height 30
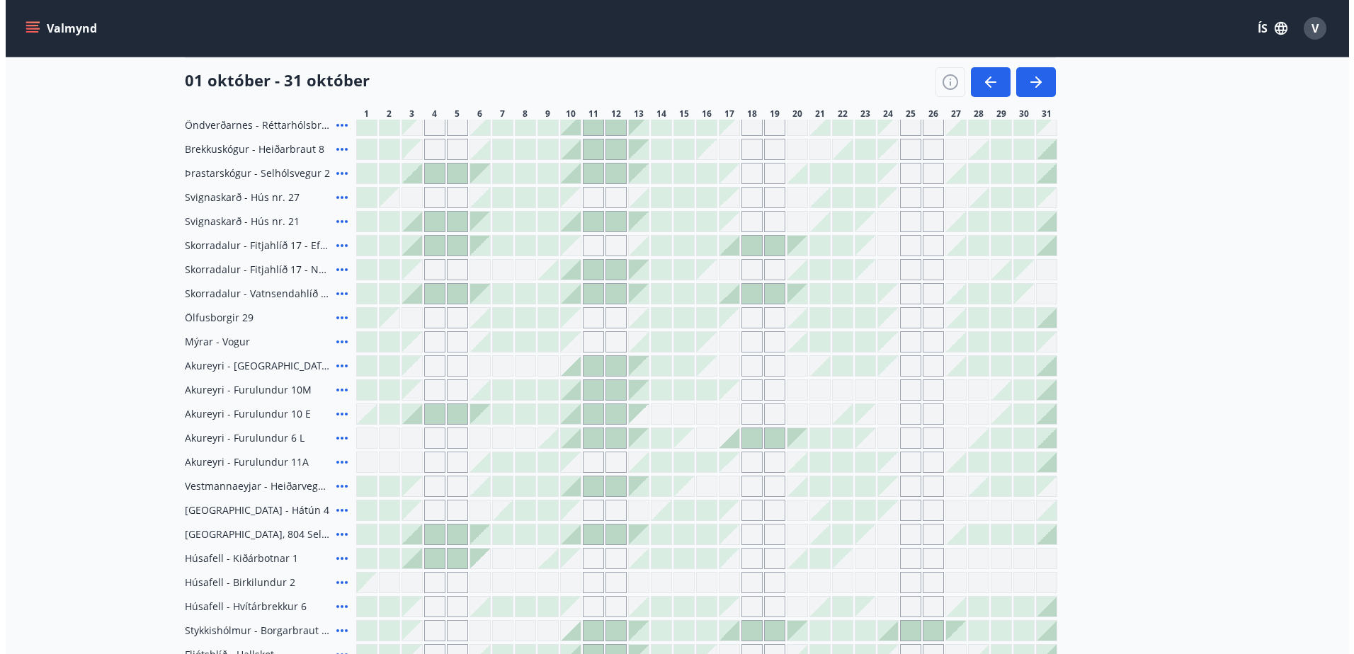
scroll to position [356, 0]
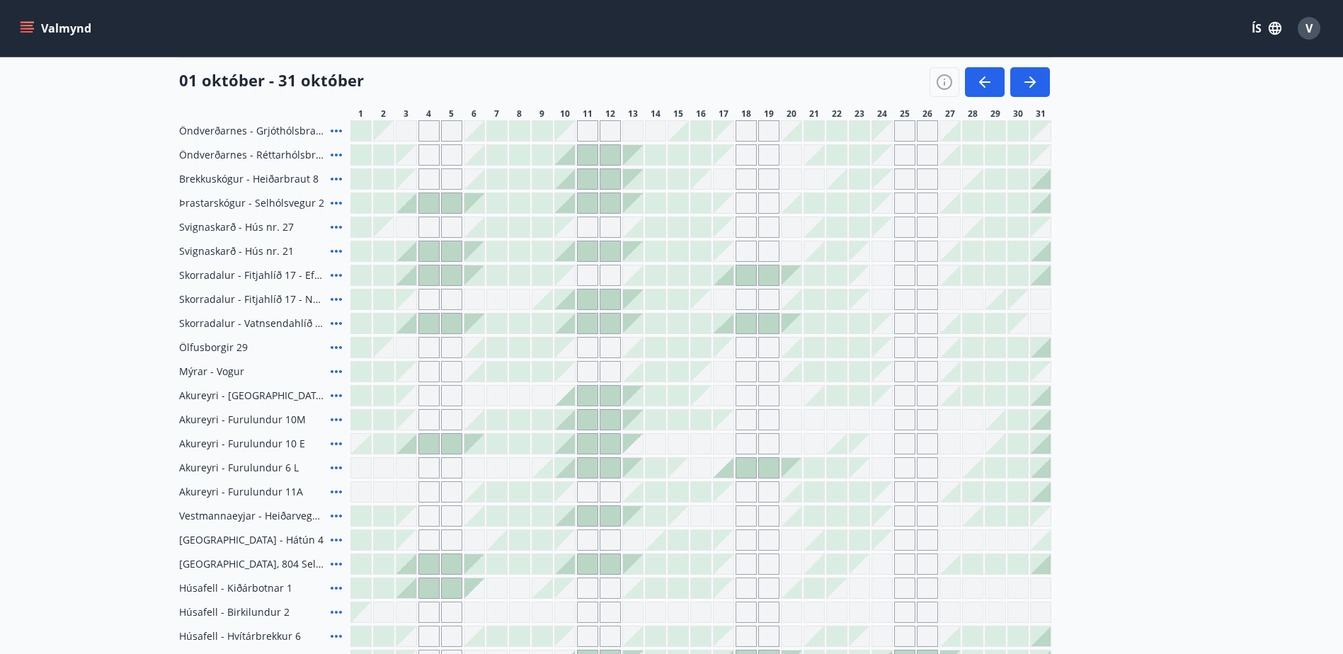
click at [336, 324] on icon at bounding box center [336, 323] width 11 height 3
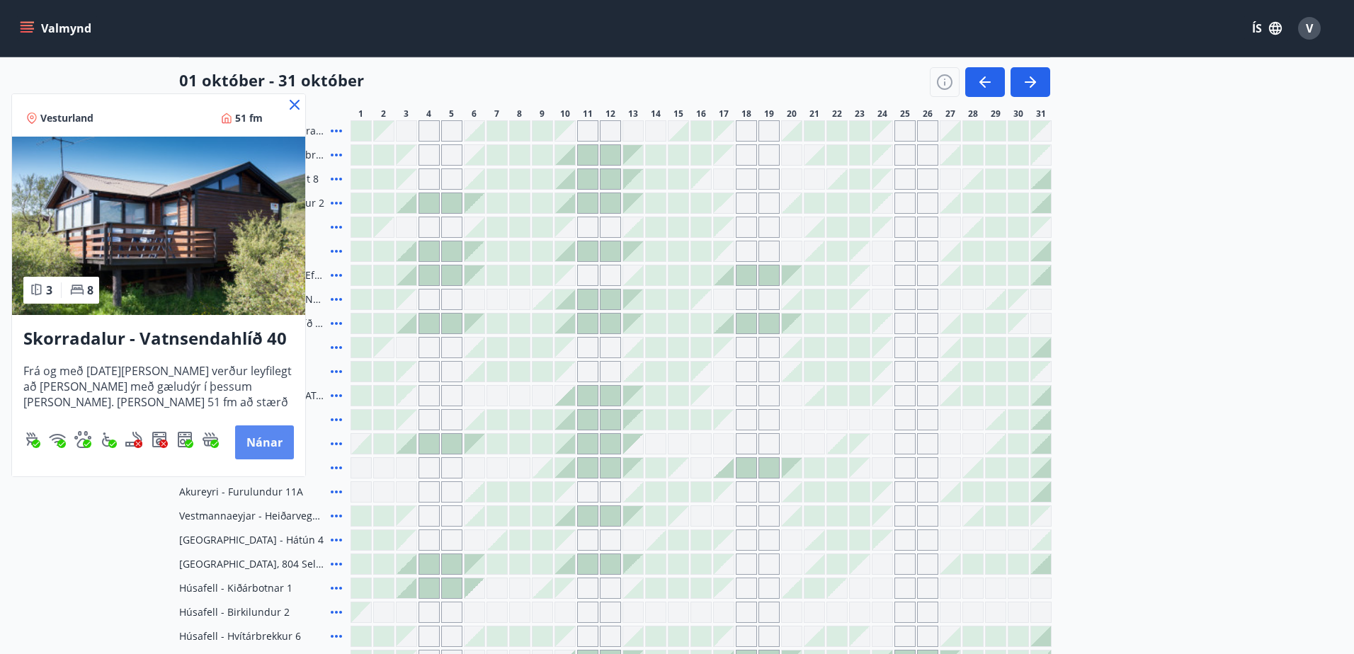
click at [276, 437] on button "Nánar" at bounding box center [264, 443] width 59 height 34
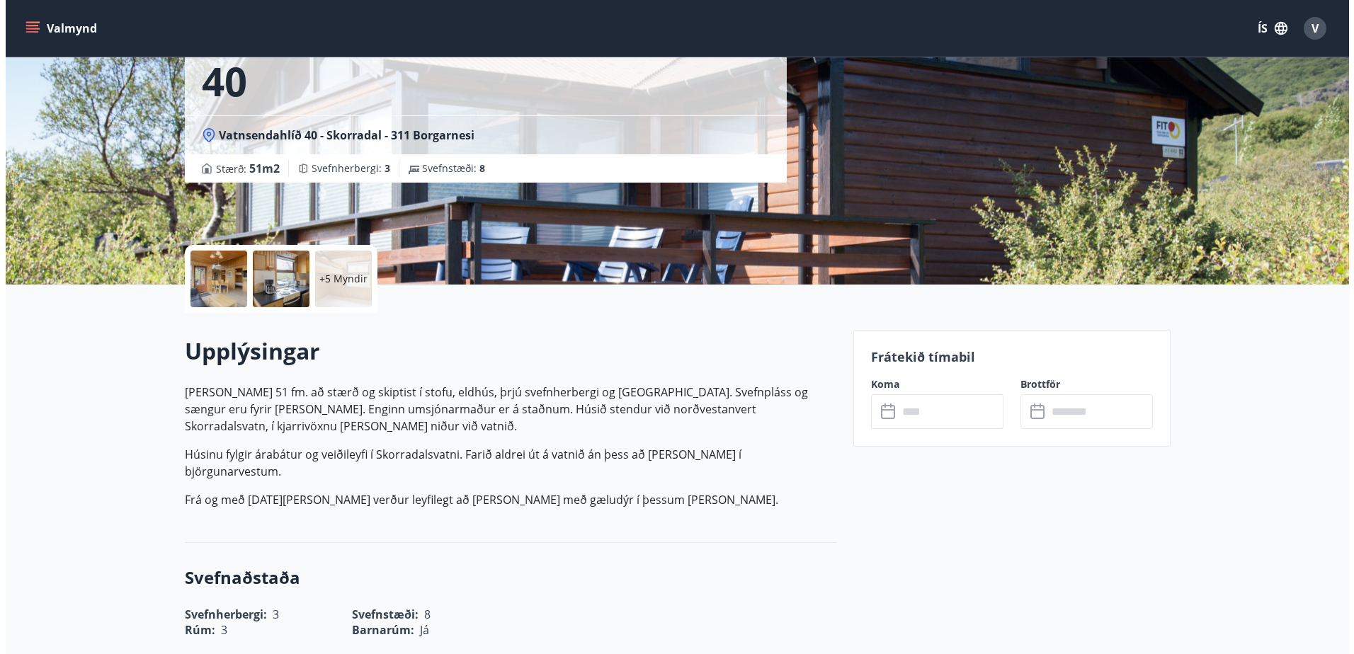
scroll to position [71, 0]
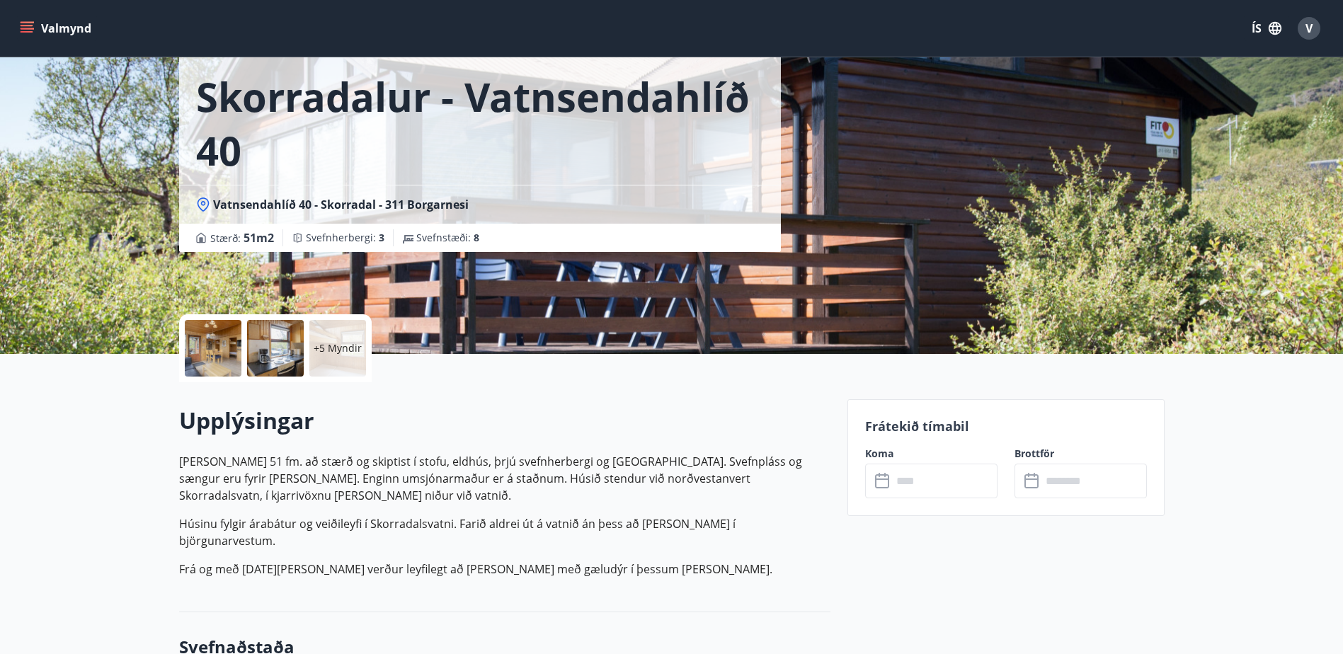
click at [344, 348] on p "+5 Myndir" at bounding box center [338, 348] width 48 height 14
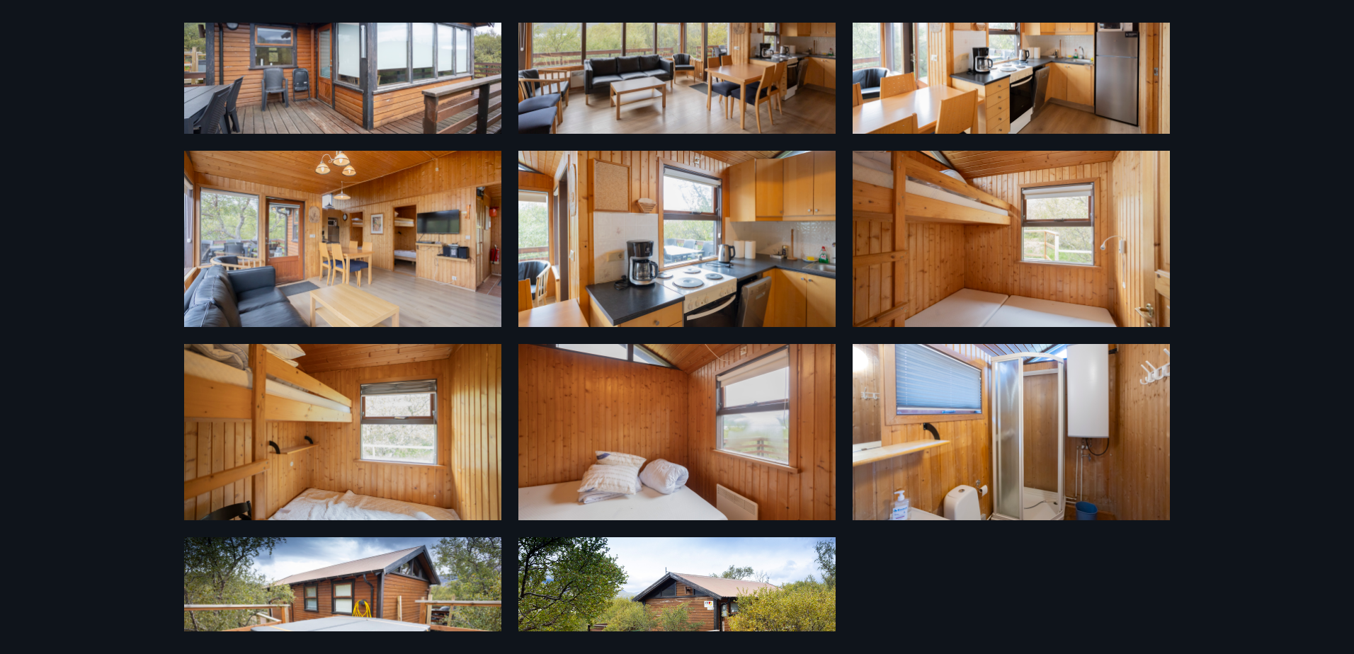
scroll to position [0, 0]
